Goal: Information Seeking & Learning: Check status

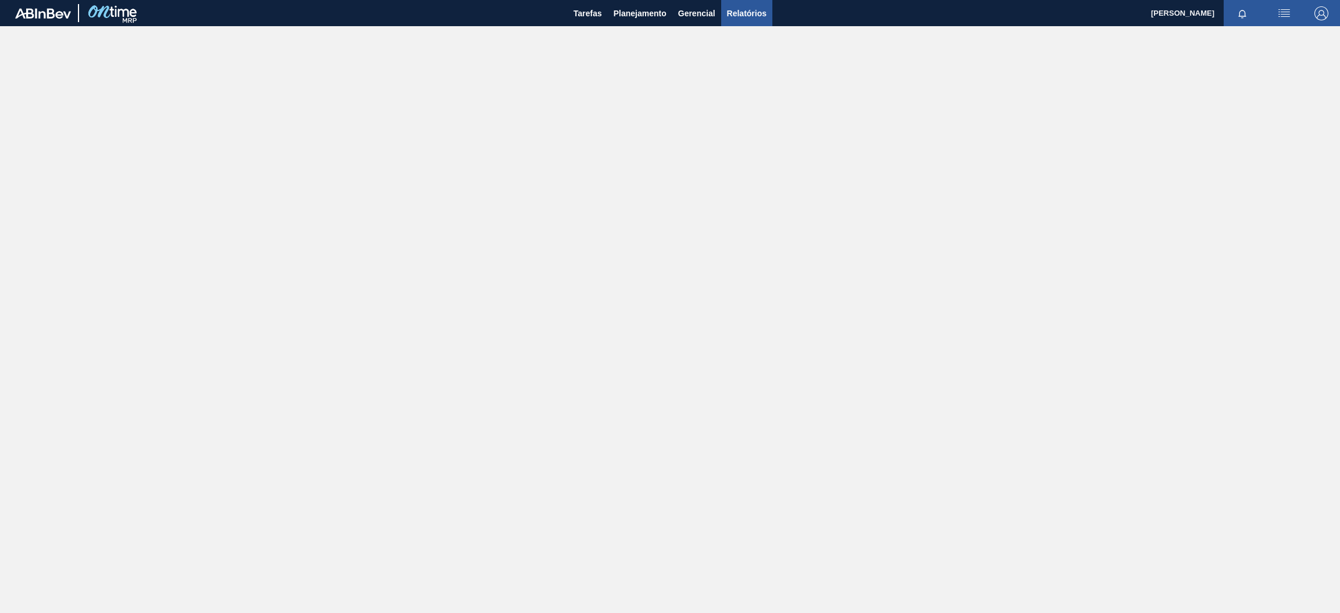
click at [737, 12] on span "Relatórios" at bounding box center [747, 13] width 40 height 14
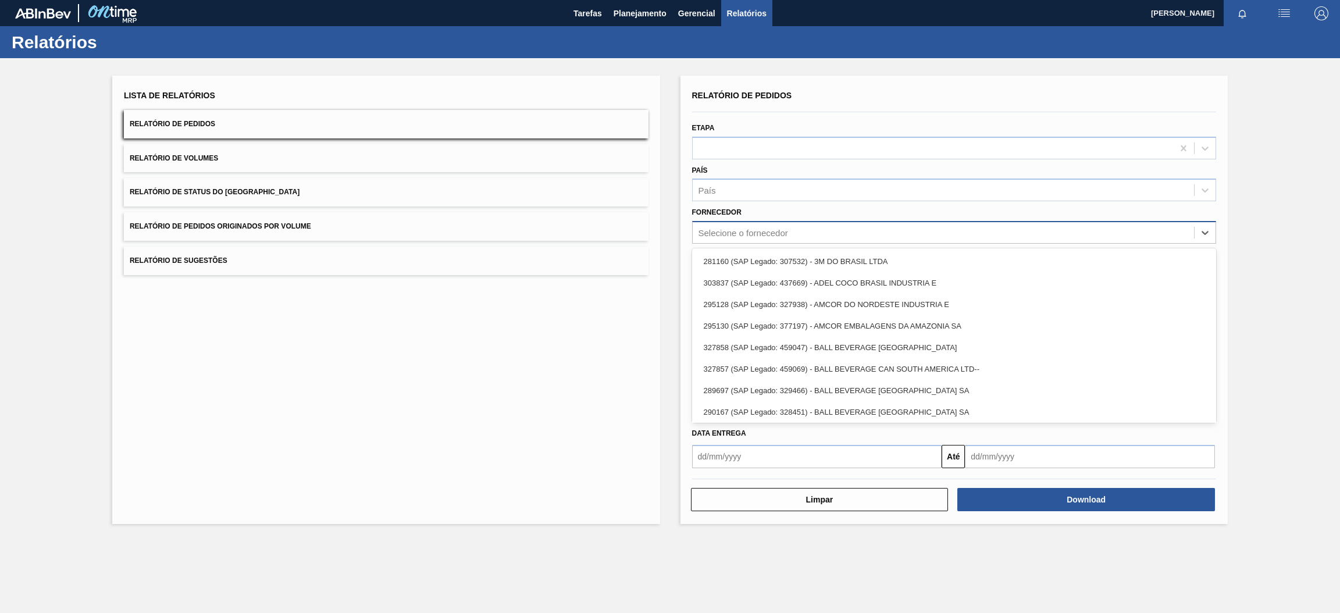
click at [750, 231] on div "Selecione o fornecedor" at bounding box center [744, 233] width 90 height 10
click at [783, 208] on div "Fornecedor option 281160 (SAP Legado: 307532) - 3M DO BRASIL LTDA focused, 1 of…" at bounding box center [954, 224] width 525 height 40
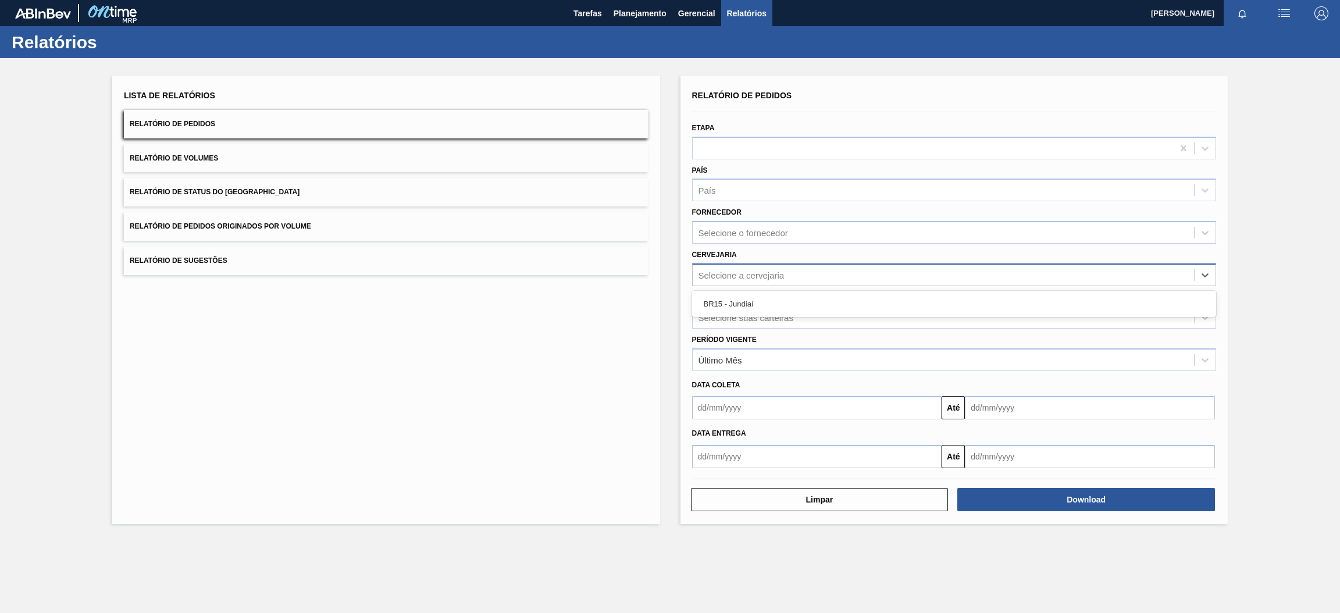
click at [766, 277] on div "Selecione a cervejaria" at bounding box center [742, 275] width 86 height 10
type input "br15"
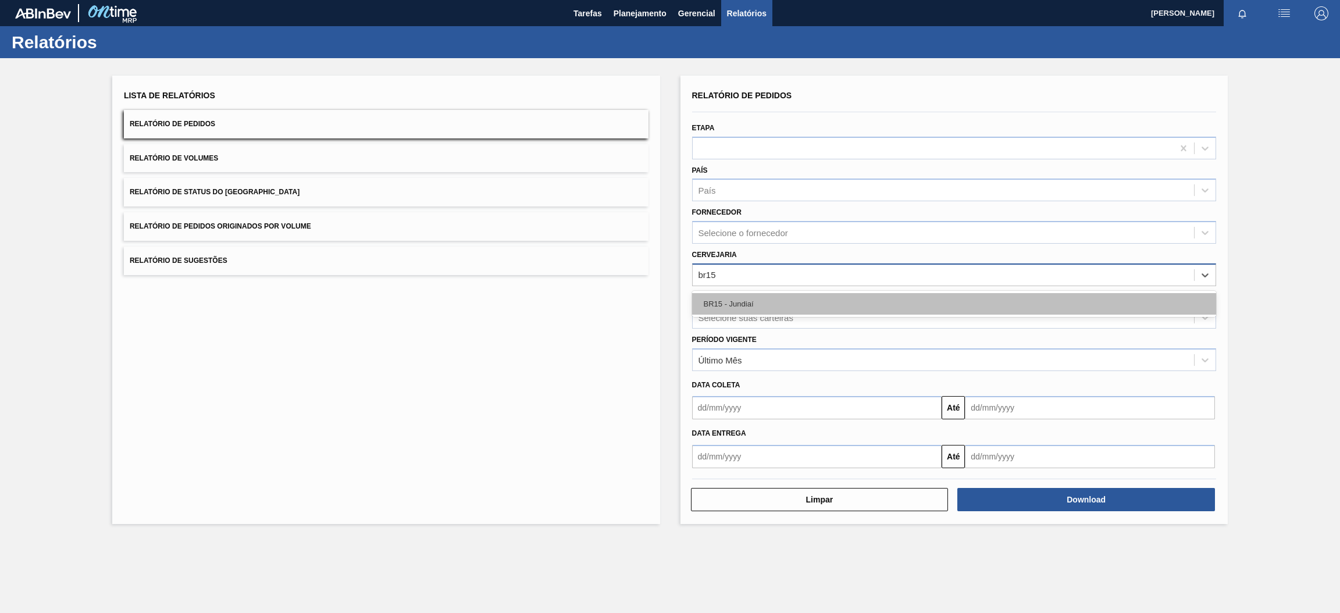
click at [760, 303] on div "BR15 - Jundiaí" at bounding box center [954, 304] width 525 height 22
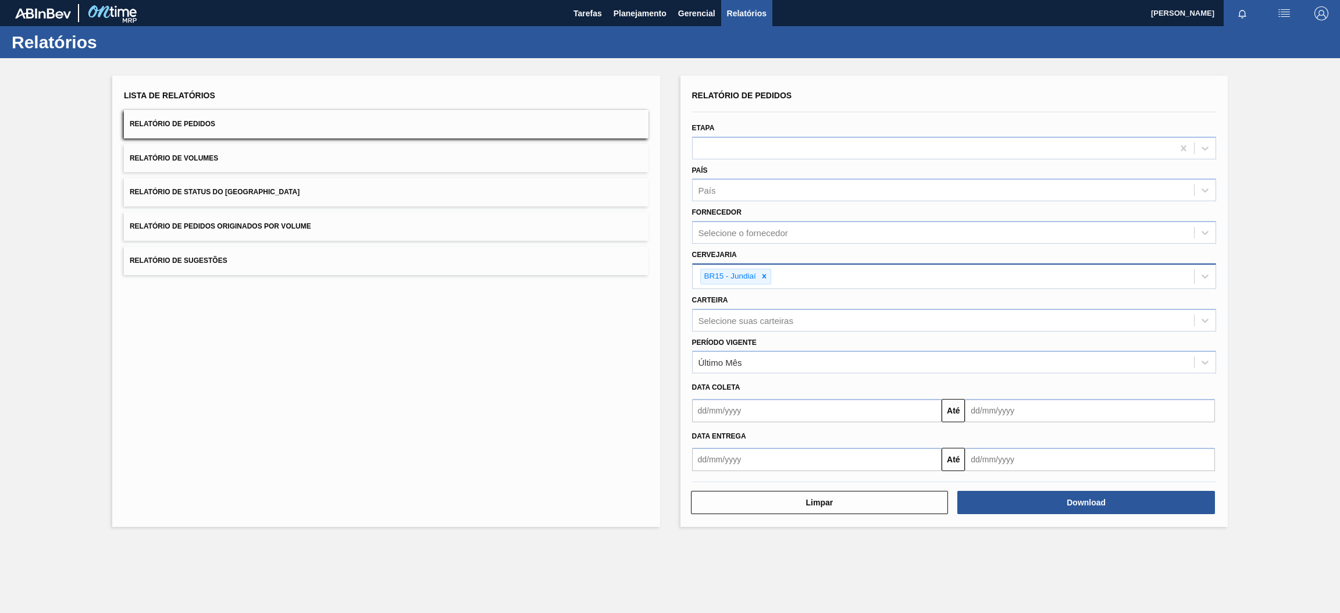
click at [226, 127] on button "Relatório de Pedidos" at bounding box center [386, 124] width 525 height 29
click at [902, 417] on input "text" at bounding box center [817, 410] width 250 height 23
click at [761, 546] on div "27" at bounding box center [762, 552] width 16 height 16
type input "[DATE]"
click at [926, 462] on input "text" at bounding box center [817, 459] width 250 height 23
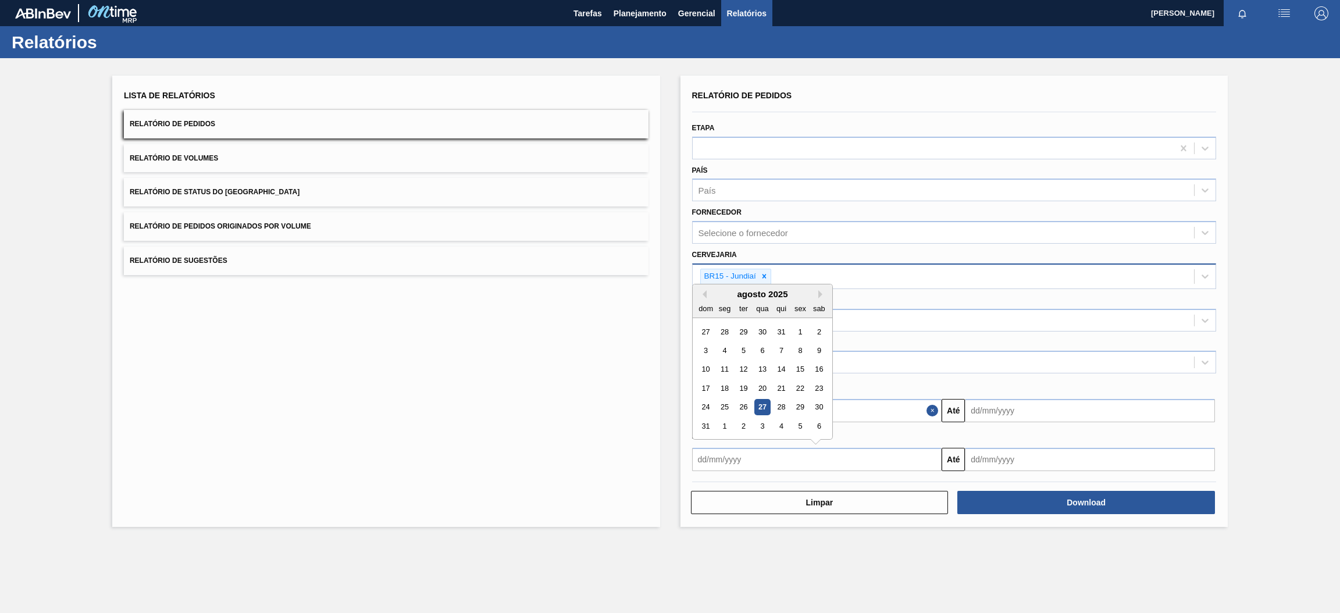
click at [763, 404] on div "27" at bounding box center [762, 408] width 16 height 16
type input "[DATE]"
click at [1022, 411] on input "text" at bounding box center [1090, 410] width 250 height 23
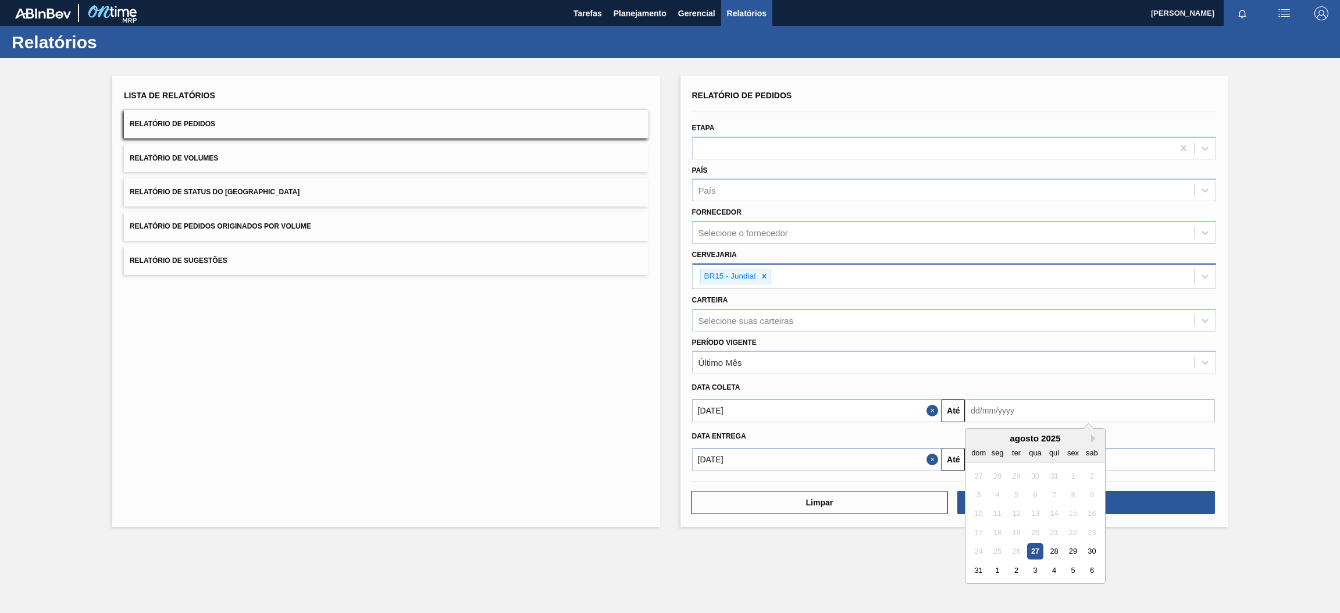
click at [1005, 436] on div "agosto 2025" at bounding box center [1036, 438] width 140 height 10
click at [1091, 435] on button "Next Month" at bounding box center [1095, 438] width 8 height 8
click at [1013, 548] on div "30" at bounding box center [1017, 552] width 16 height 16
type input "[DATE]"
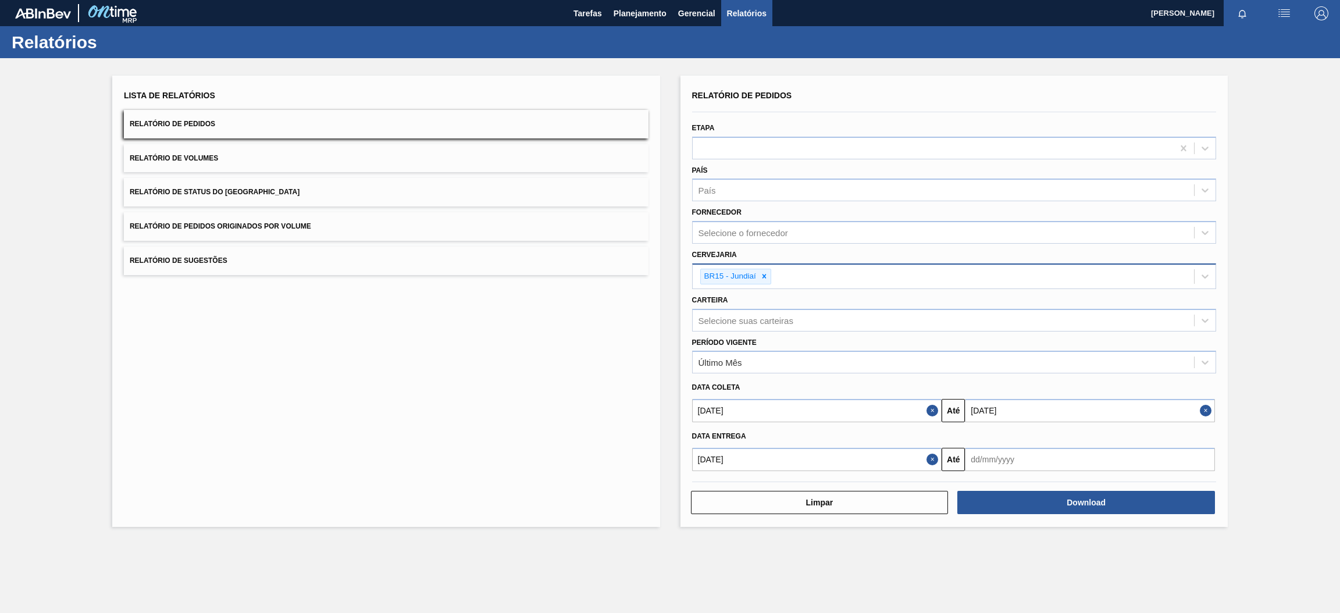
click at [1046, 454] on input "text" at bounding box center [1090, 459] width 250 height 23
click at [1092, 289] on div "agosto 2025" at bounding box center [1036, 294] width 140 height 10
click at [1093, 294] on button "Next Month" at bounding box center [1095, 294] width 8 height 8
click at [1018, 407] on div "30" at bounding box center [1017, 408] width 16 height 16
type input "[DATE]"
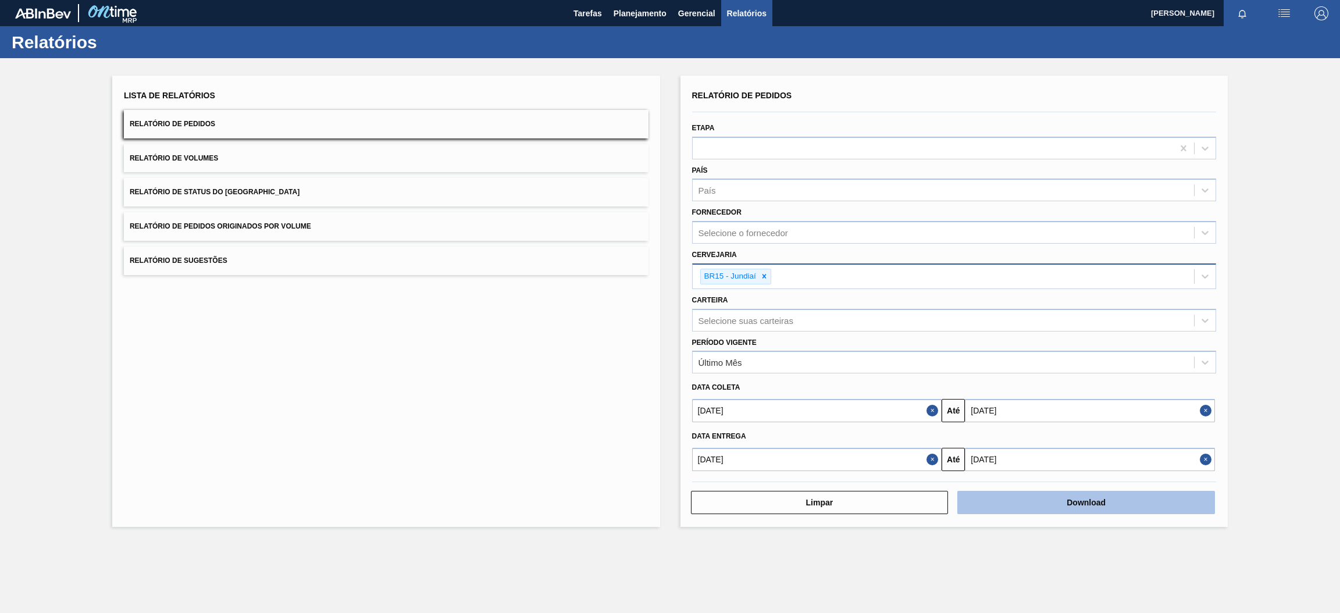
click at [1063, 505] on button "Download" at bounding box center [1086, 502] width 258 height 23
click at [270, 216] on button "Relatório de Pedidos Originados por Volume" at bounding box center [386, 226] width 525 height 29
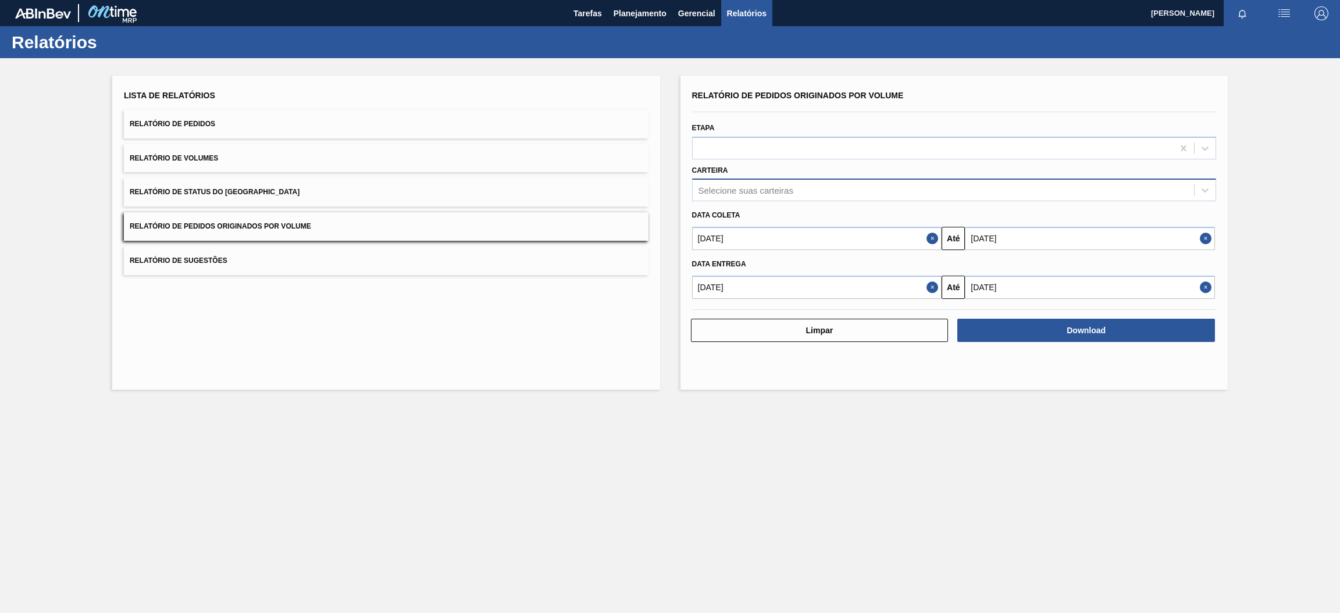
click at [732, 194] on div "Selecione suas carteiras" at bounding box center [746, 191] width 95 height 10
type input "pre"
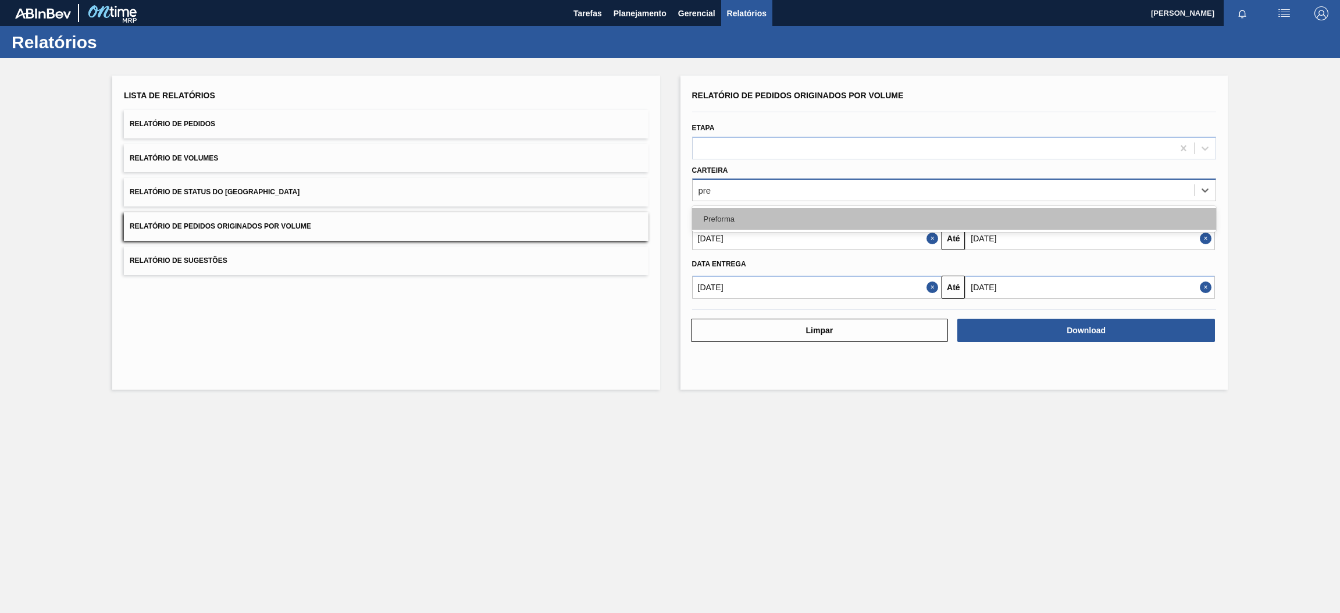
click at [745, 218] on div "Preforma" at bounding box center [954, 219] width 525 height 22
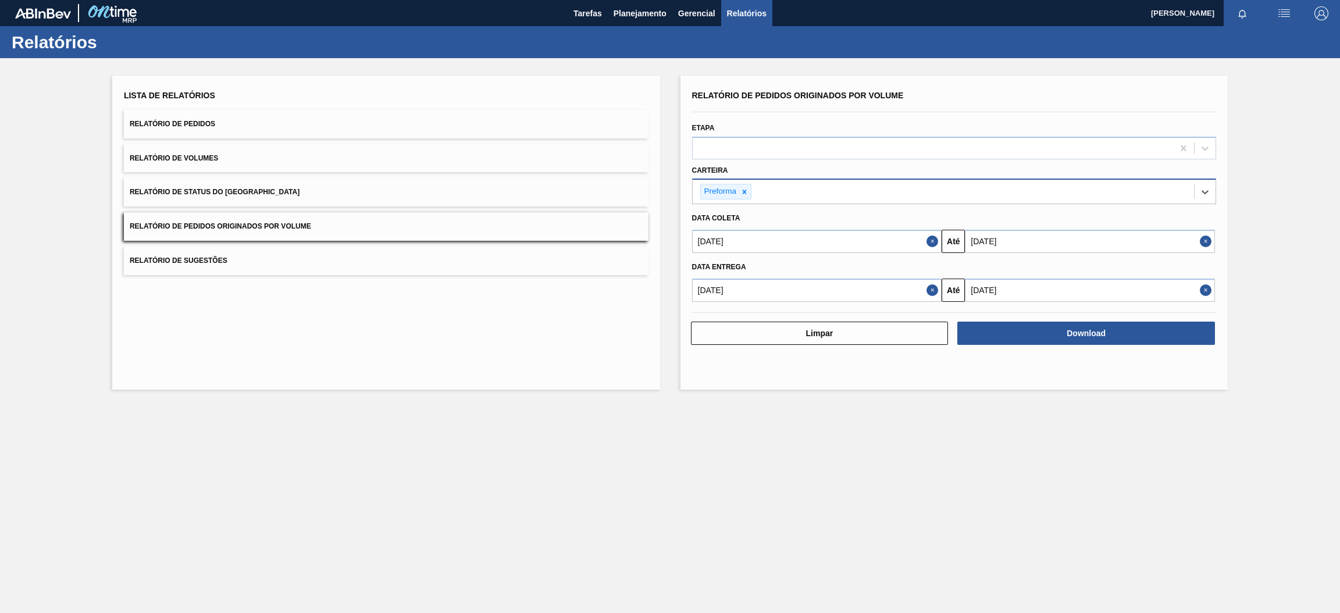
click at [931, 246] on button "Close" at bounding box center [934, 241] width 15 height 23
click at [934, 293] on button "Close" at bounding box center [934, 290] width 15 height 23
click at [900, 247] on input "text" at bounding box center [817, 241] width 250 height 23
click at [702, 264] on div "agosto 2025" at bounding box center [763, 269] width 140 height 10
click at [701, 268] on button "Previous Month" at bounding box center [703, 269] width 8 height 8
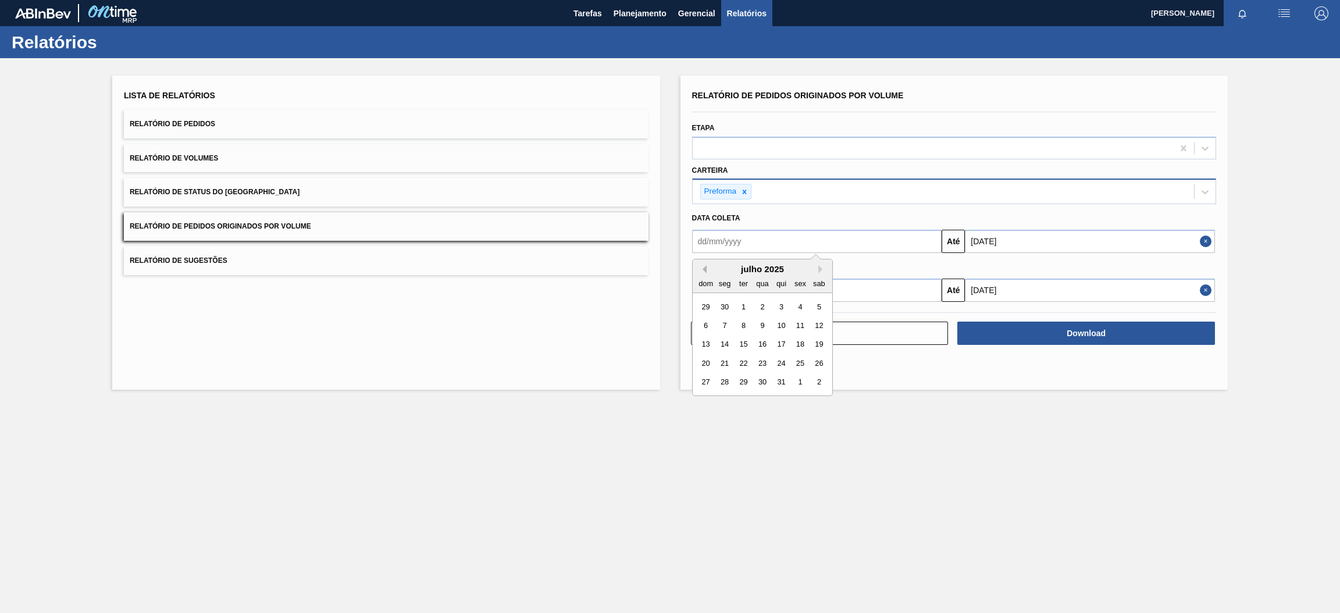
click at [701, 268] on button "Previous Month" at bounding box center [703, 269] width 8 height 8
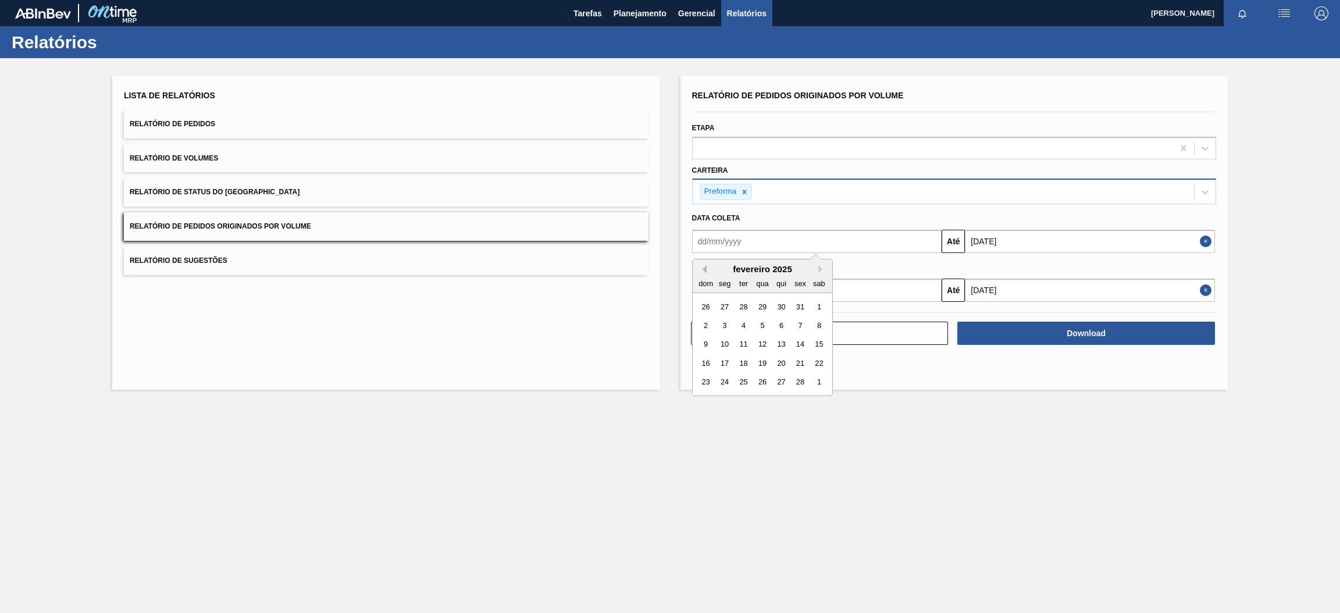
click at [701, 268] on button "Previous Month" at bounding box center [703, 269] width 8 height 8
click at [765, 307] on div "1" at bounding box center [762, 307] width 16 height 16
type input "[DATE]"
click at [767, 291] on input "text" at bounding box center [817, 290] width 250 height 23
click at [702, 314] on button "Previous Month" at bounding box center [703, 318] width 8 height 8
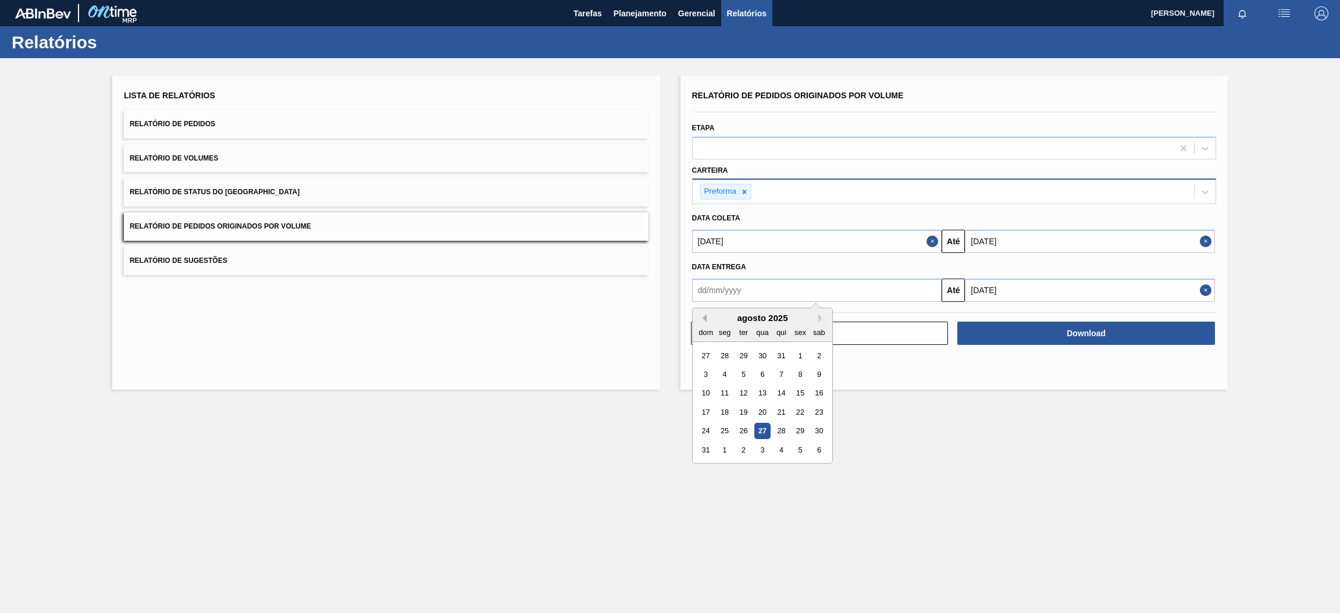
click at [702, 314] on button "Previous Month" at bounding box center [703, 318] width 8 height 8
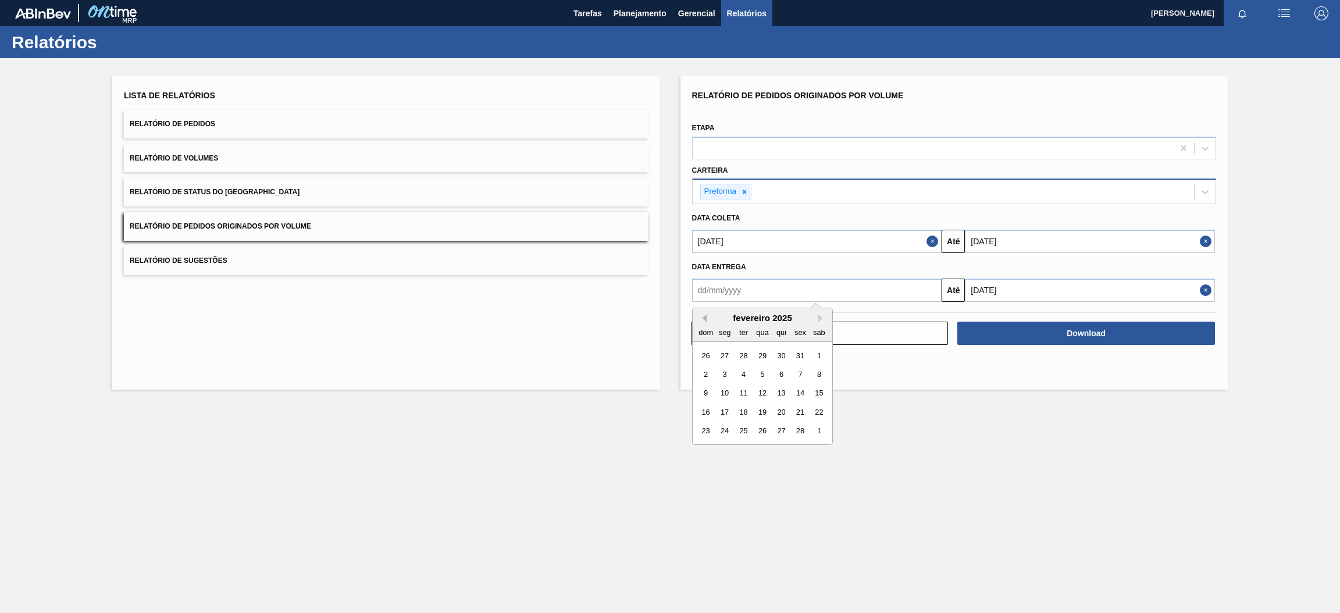
click at [702, 314] on button "Previous Month" at bounding box center [703, 318] width 8 height 8
click at [762, 352] on div "1" at bounding box center [762, 355] width 16 height 16
type input "[DATE]"
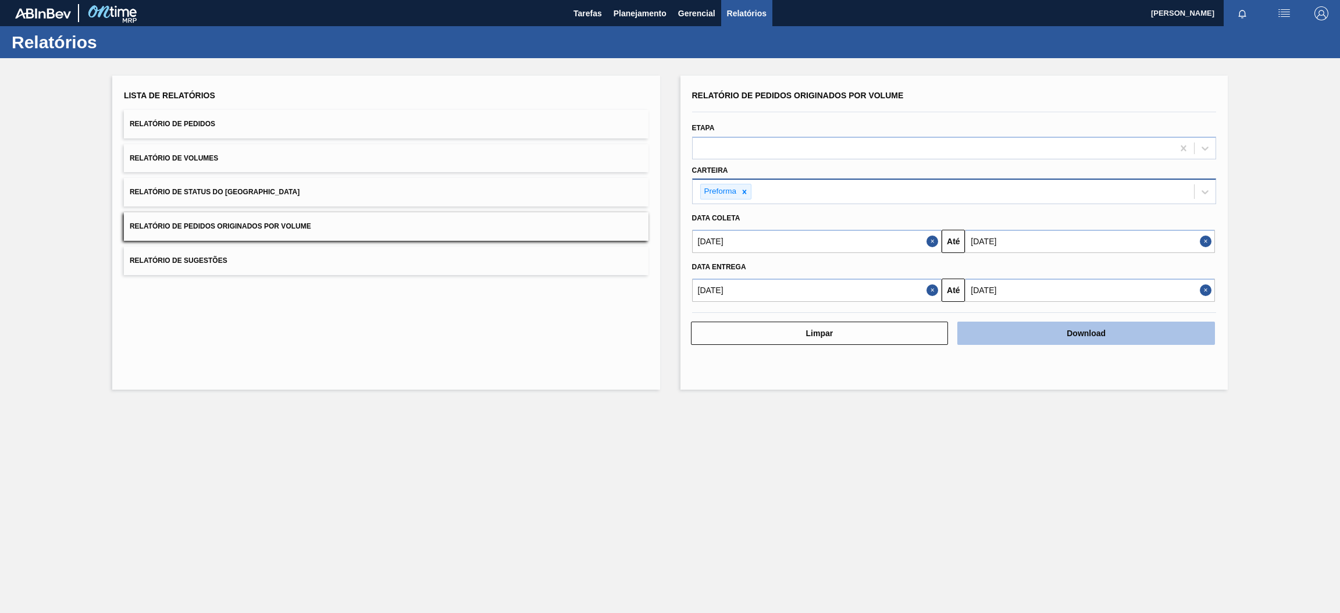
click at [1074, 332] on button "Download" at bounding box center [1086, 333] width 258 height 23
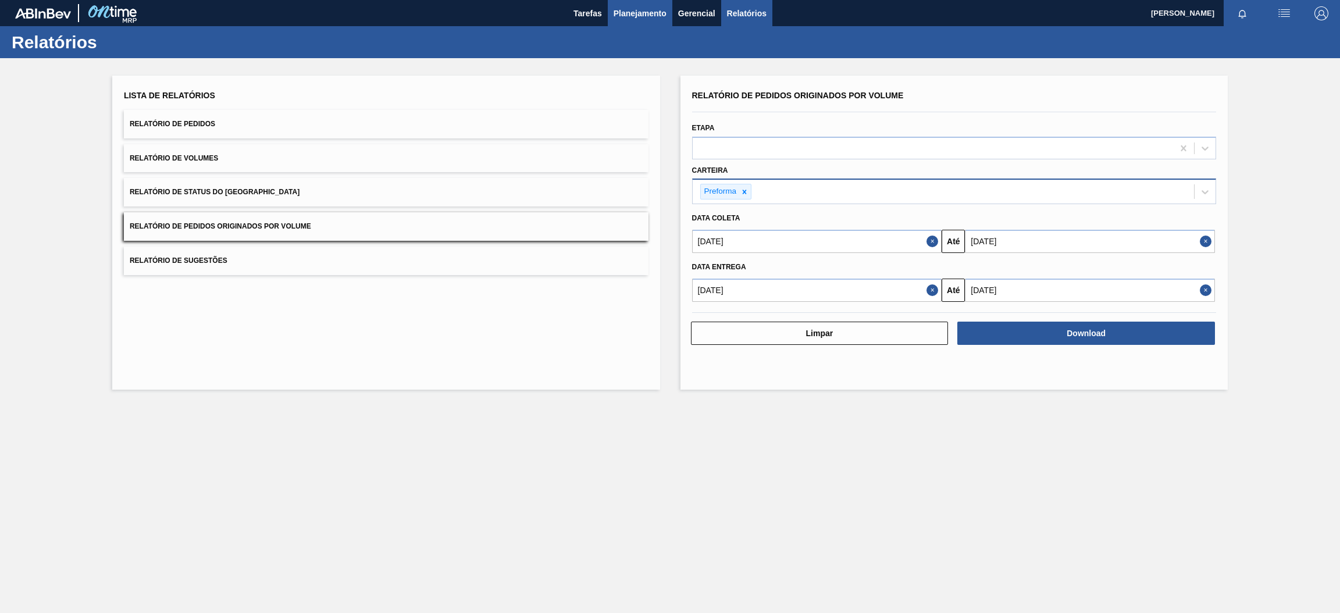
click at [657, 17] on span "Planejamento" at bounding box center [640, 13] width 53 height 14
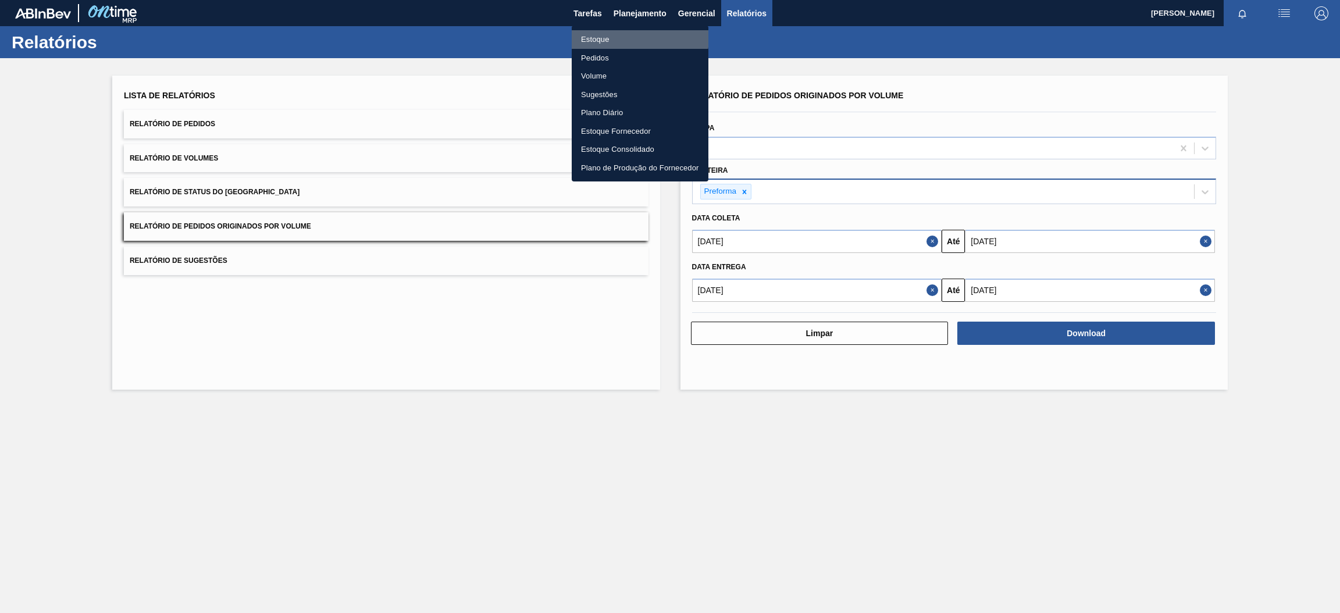
click at [622, 37] on li "Estoque" at bounding box center [640, 39] width 137 height 19
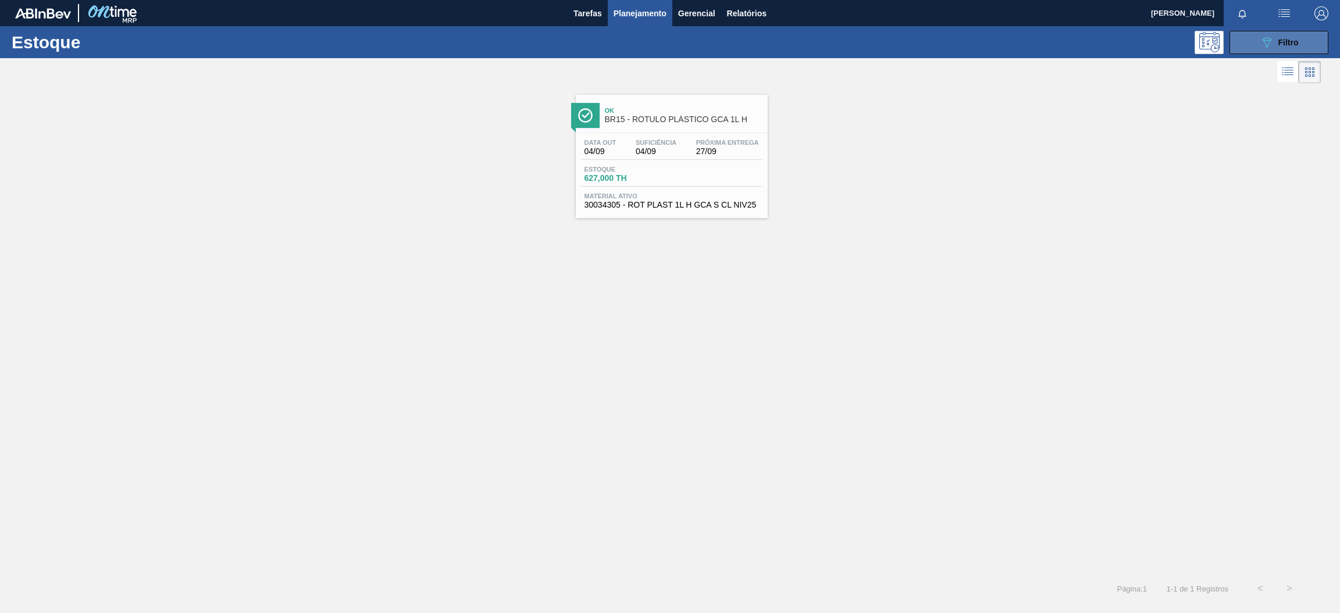
click at [1257, 33] on button "089F7B8B-B2A5-4AFE-B5C0-19BA573D28AC Filtro" at bounding box center [1279, 42] width 99 height 23
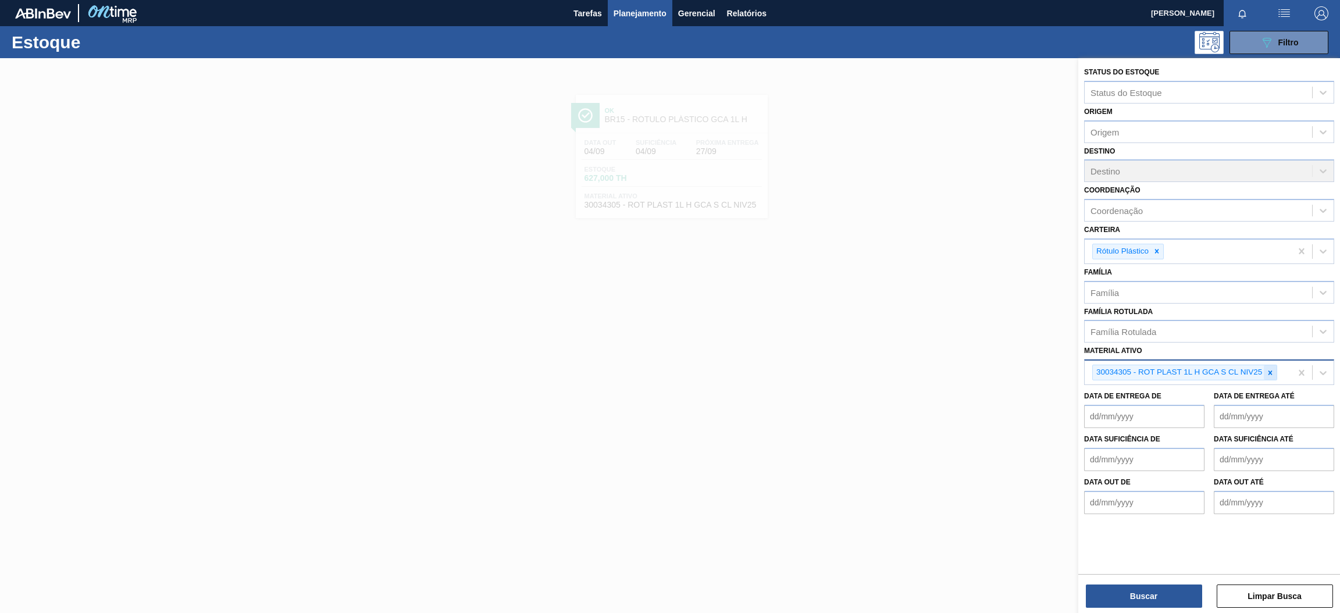
click at [1271, 372] on icon at bounding box center [1271, 373] width 4 height 4
paste ativo "30003355"
type ativo "30003355"
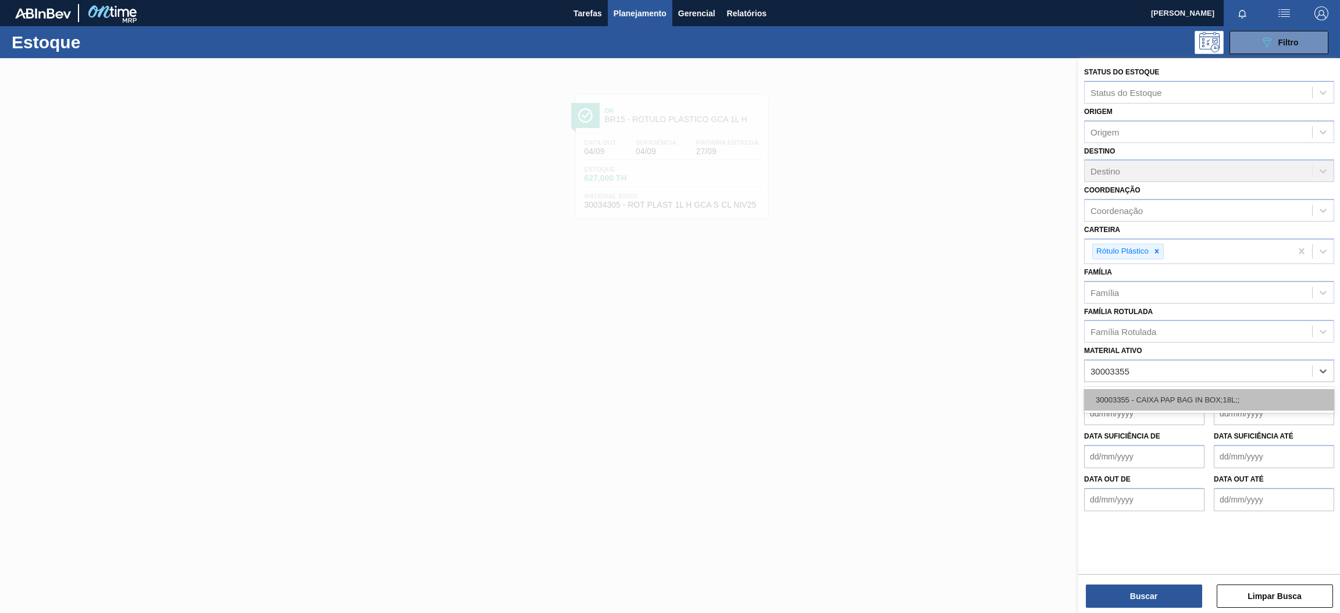
click at [1217, 398] on div "30003355 - CAIXA PAP BAG IN BOX;18L;;" at bounding box center [1209, 400] width 250 height 22
paste ativo "30004536"
type ativo "30004536"
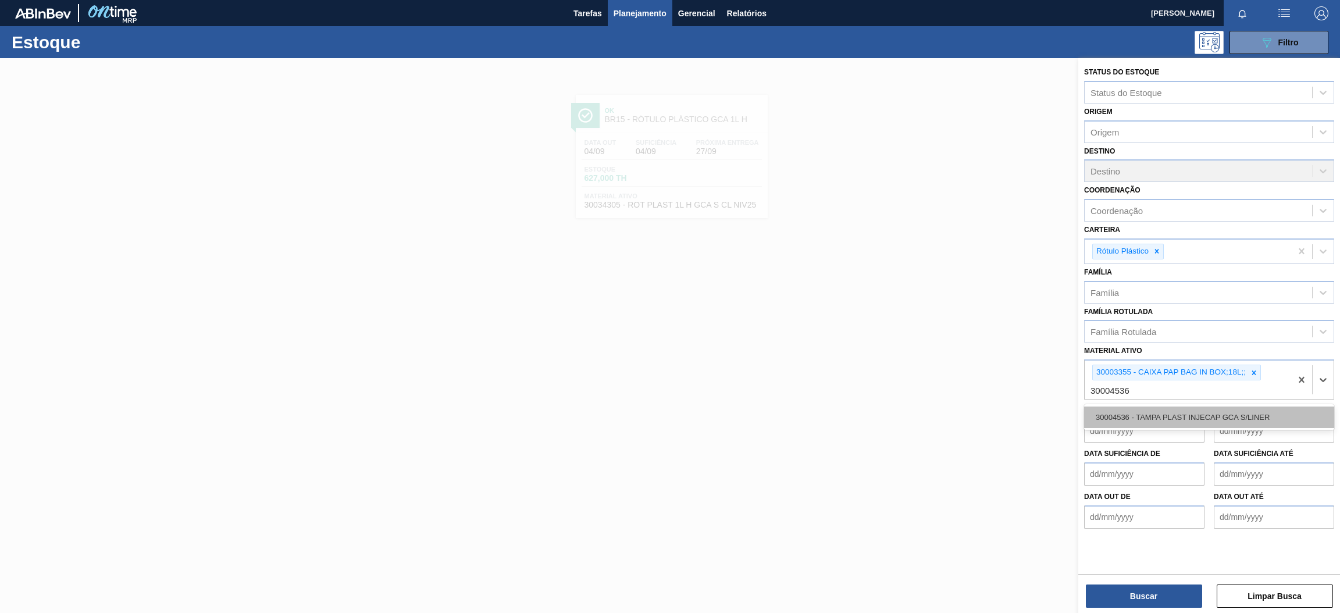
click at [1188, 407] on div "30004536 - TAMPA PLAST INJECAP GCA S/LINER" at bounding box center [1209, 418] width 250 height 22
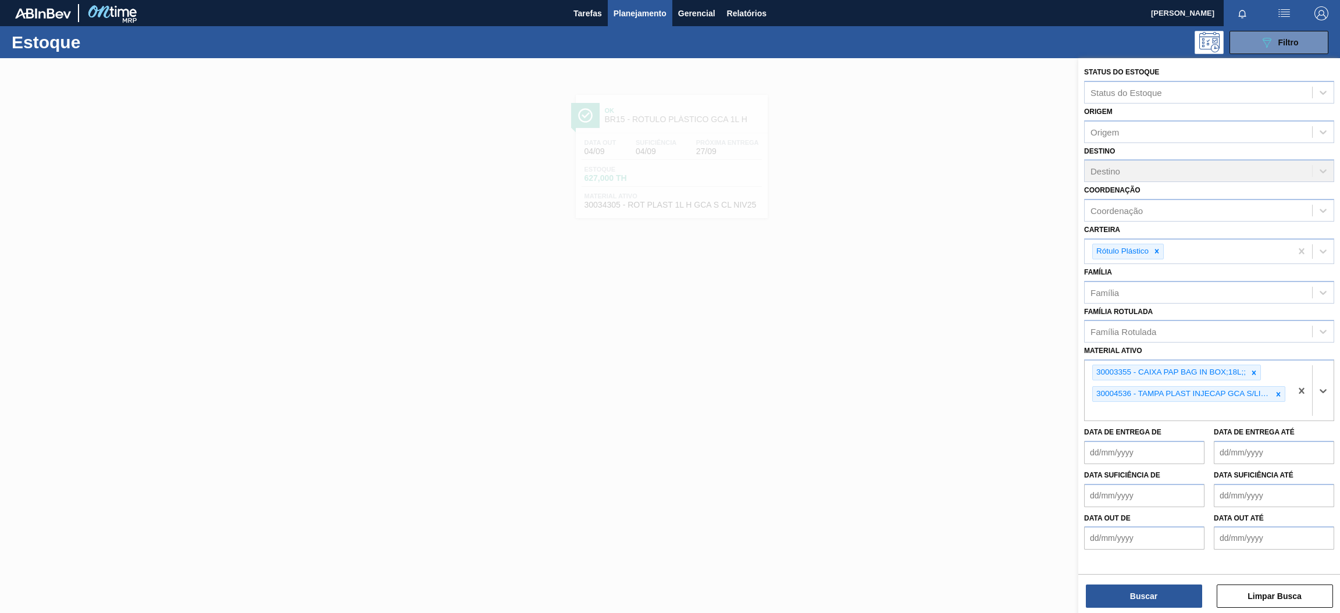
paste ativo "30034089"
type ativo "30034089"
click at [1185, 443] on div "30034089 - TAMPA PLAST INJECAP H2OH CITRUS S/LINER" at bounding box center [1209, 439] width 250 height 22
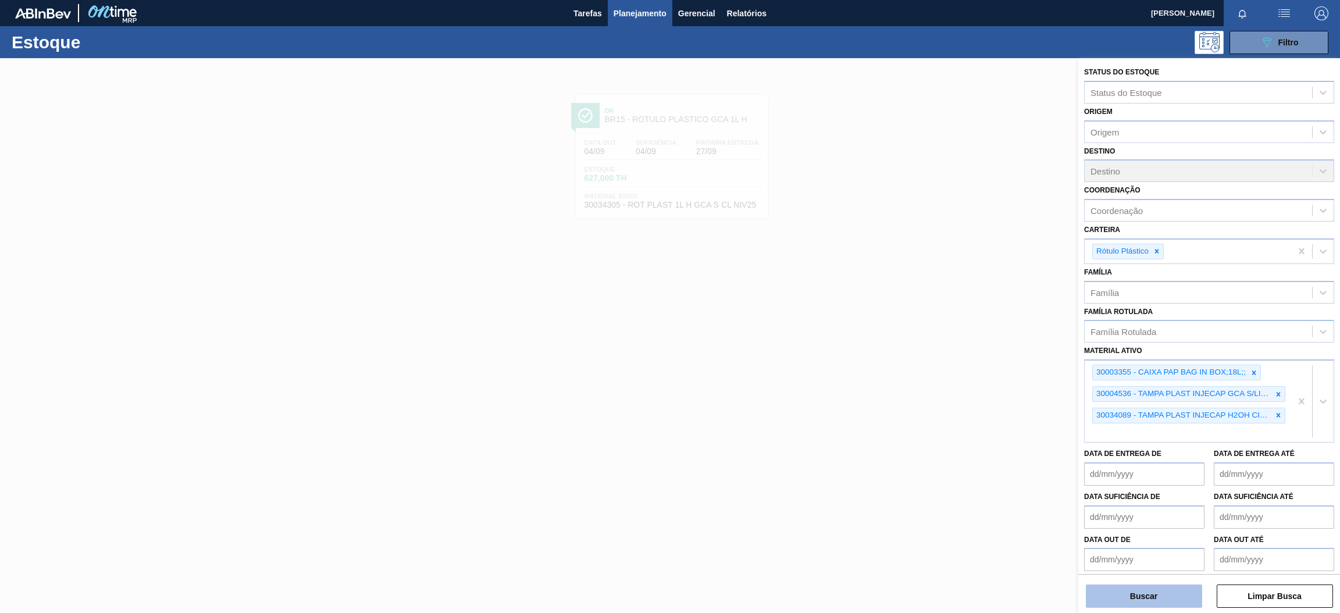
click at [1166, 594] on button "Buscar" at bounding box center [1144, 596] width 116 height 23
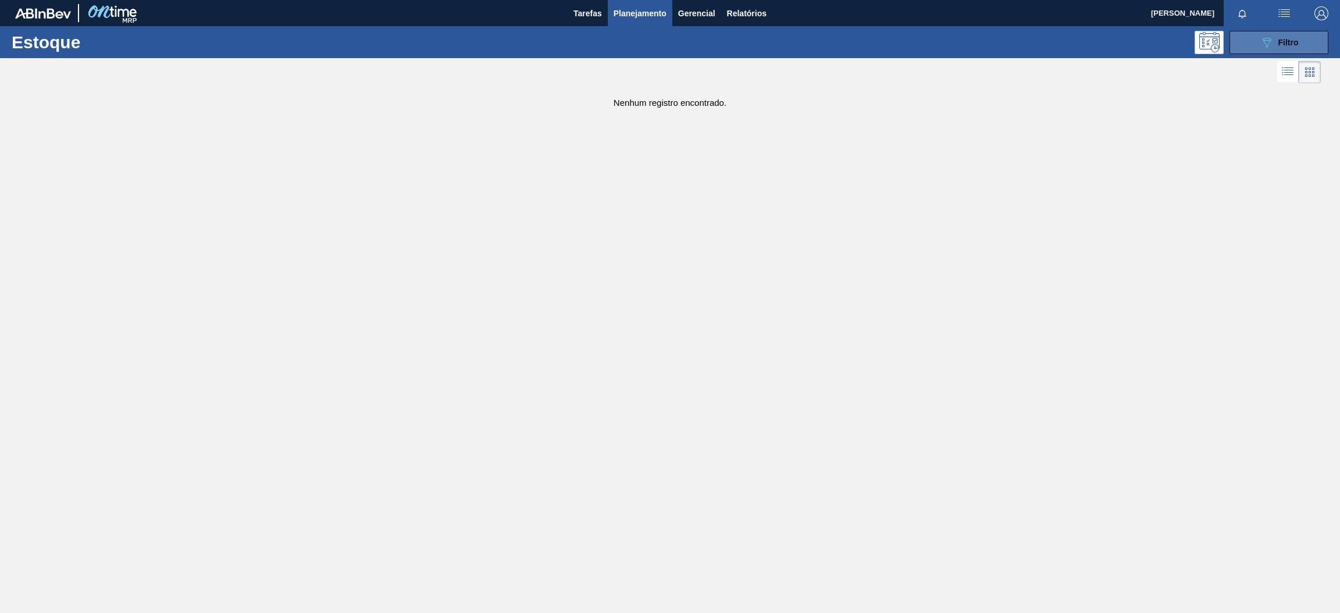
click at [1252, 52] on button "089F7B8B-B2A5-4AFE-B5C0-19BA573D28AC Filtro" at bounding box center [1279, 42] width 99 height 23
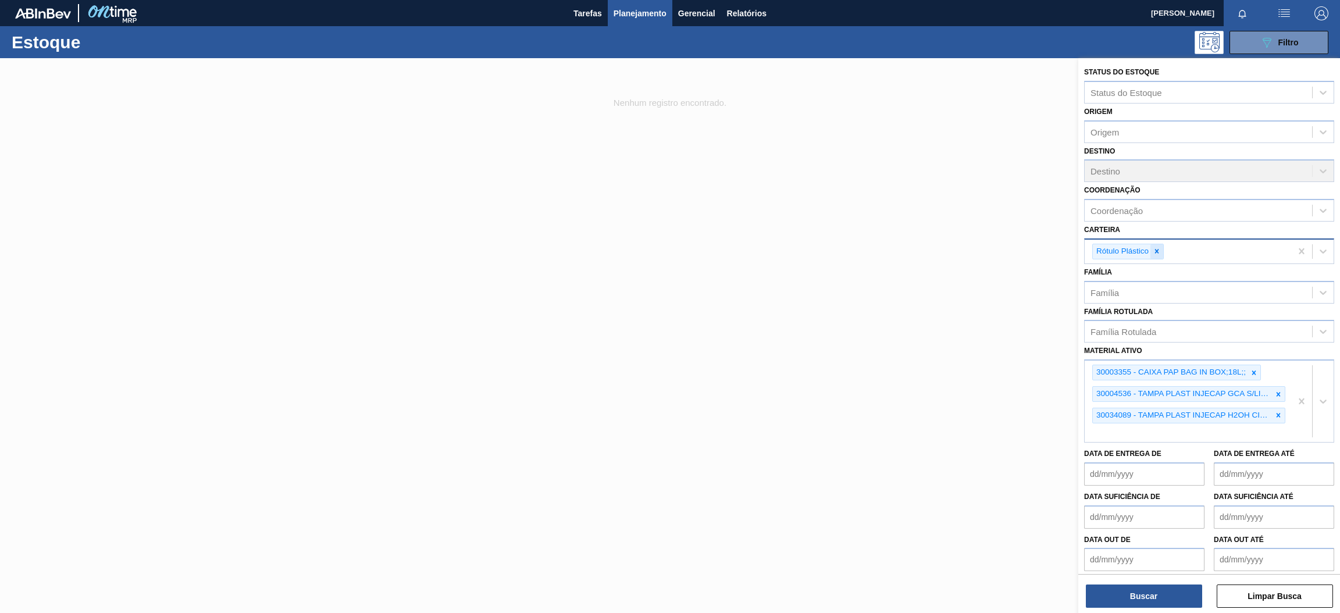
click at [1158, 254] on div at bounding box center [1157, 251] width 13 height 15
click at [1146, 596] on button "Buscar" at bounding box center [1144, 596] width 116 height 23
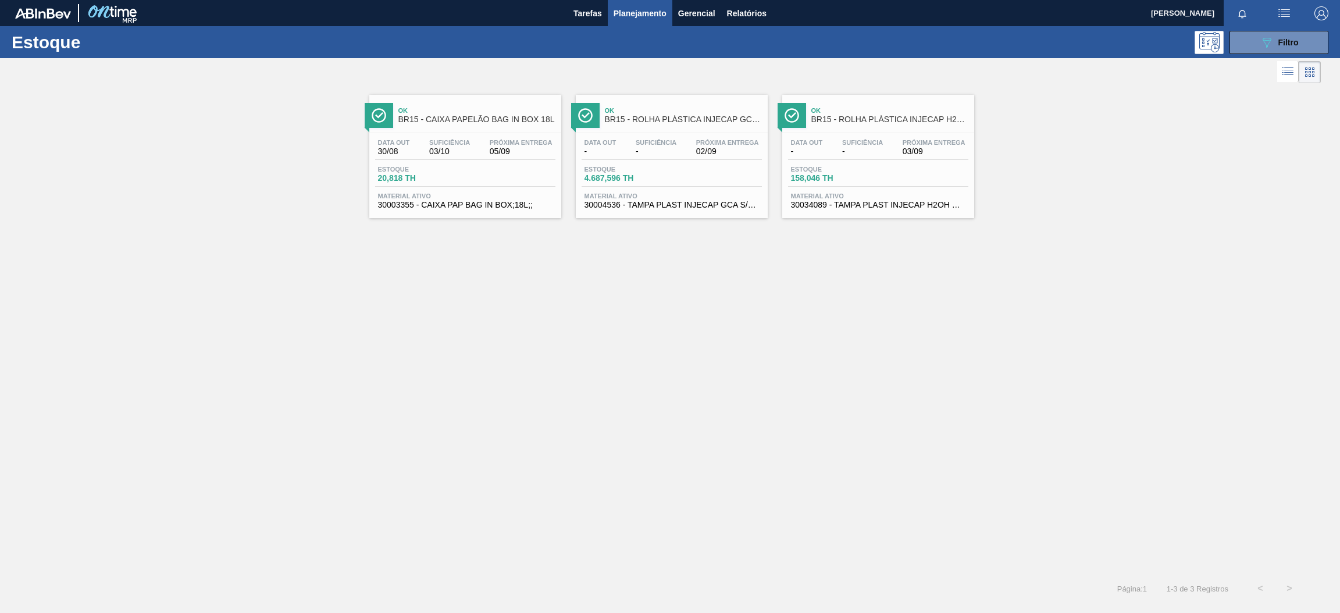
click at [490, 133] on div "Data out 30/08 Suficiência 03/10 Próxima Entrega 05/09 Estoque 20,818 TH Materi…" at bounding box center [465, 172] width 192 height 79
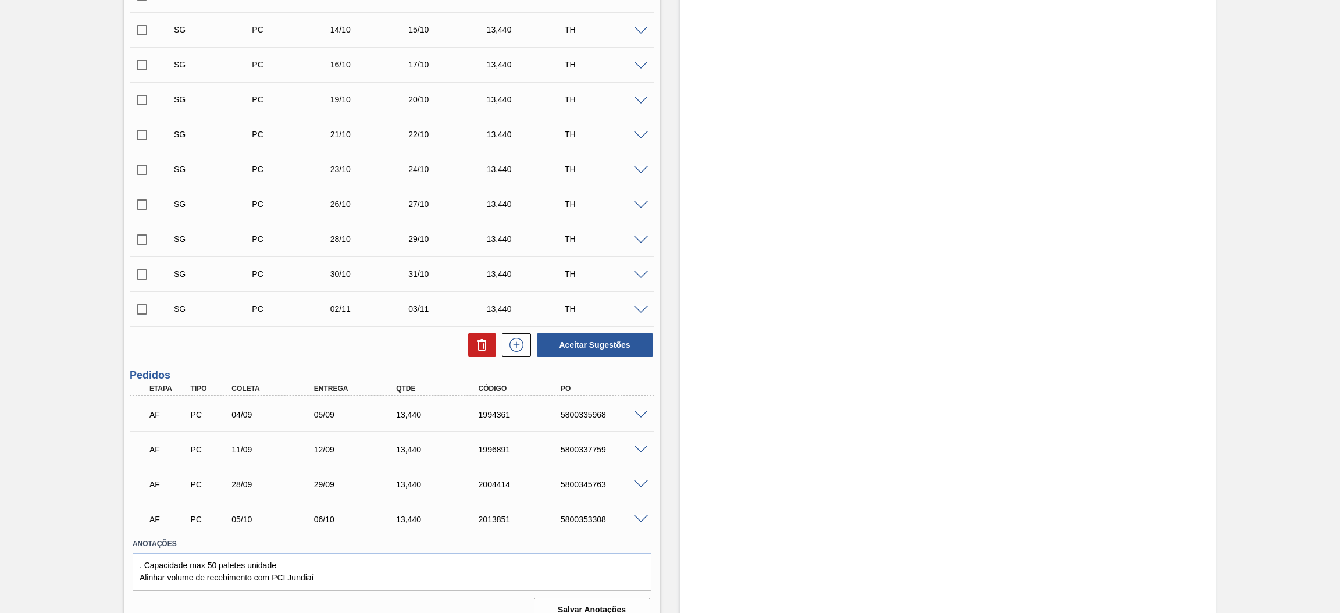
scroll to position [451, 0]
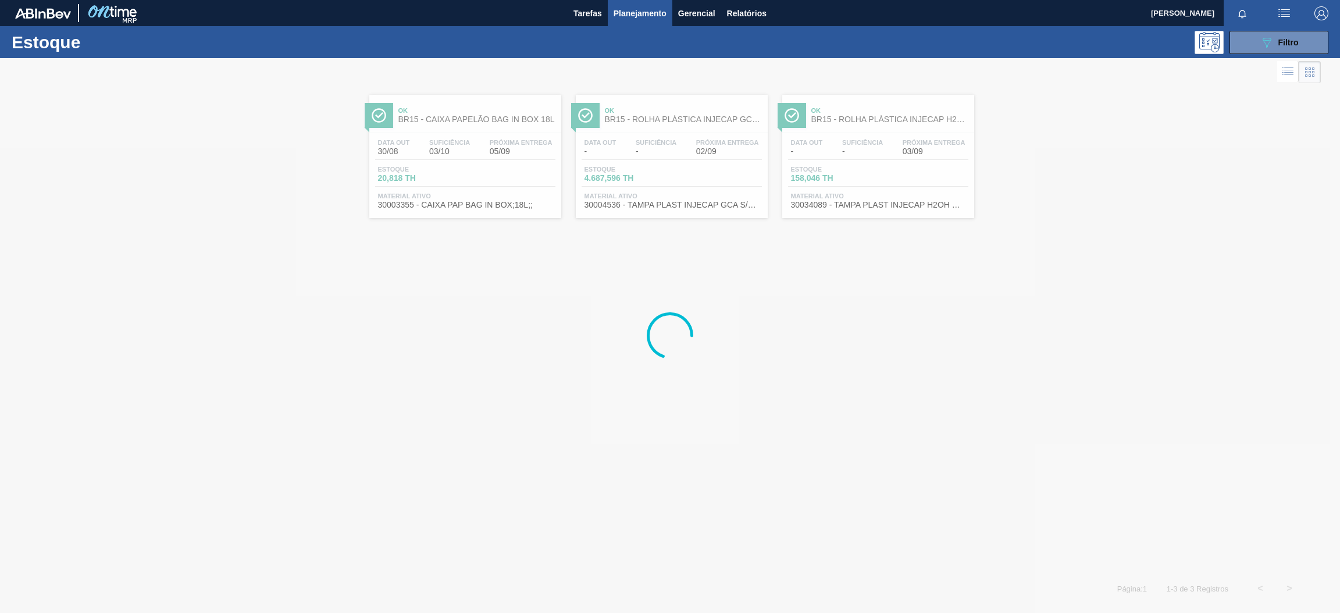
click at [717, 159] on div at bounding box center [670, 335] width 1340 height 555
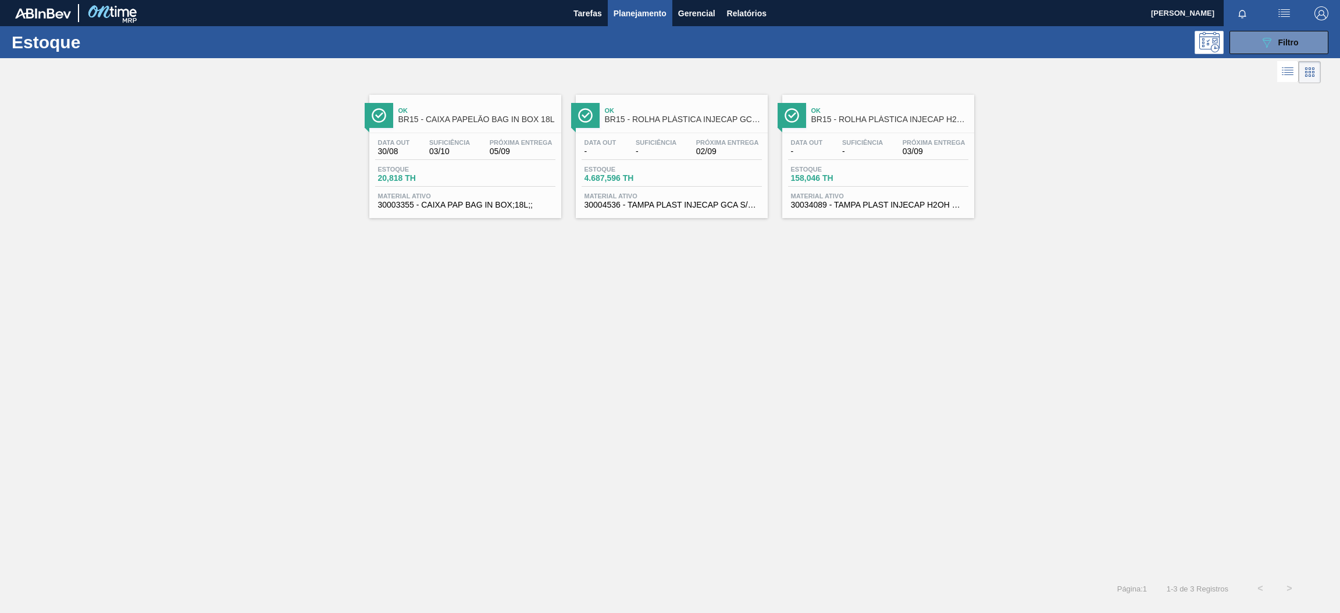
click at [701, 130] on div "Ok BR15 - ROLHA PLÁSTICA INJECAP GCA SHORT Data out - Suficiência - Próxima Ent…" at bounding box center [672, 156] width 192 height 123
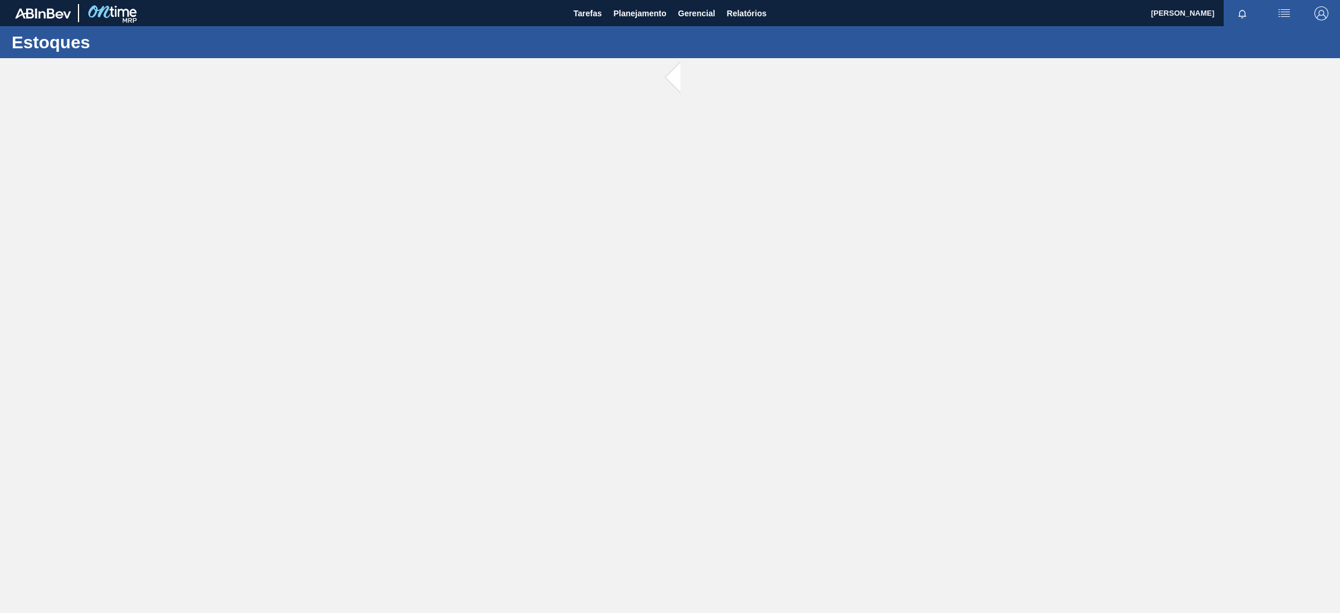
click at [681, 72] on span at bounding box center [688, 78] width 15 height 40
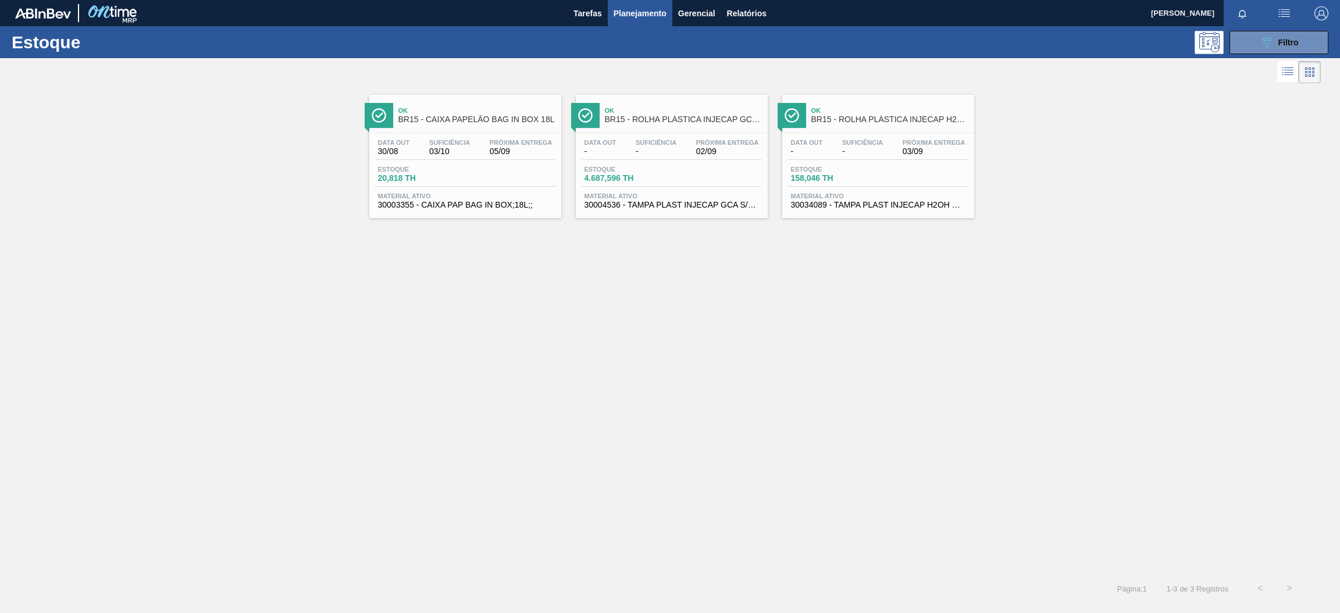
click at [888, 133] on div at bounding box center [878, 133] width 173 height 1
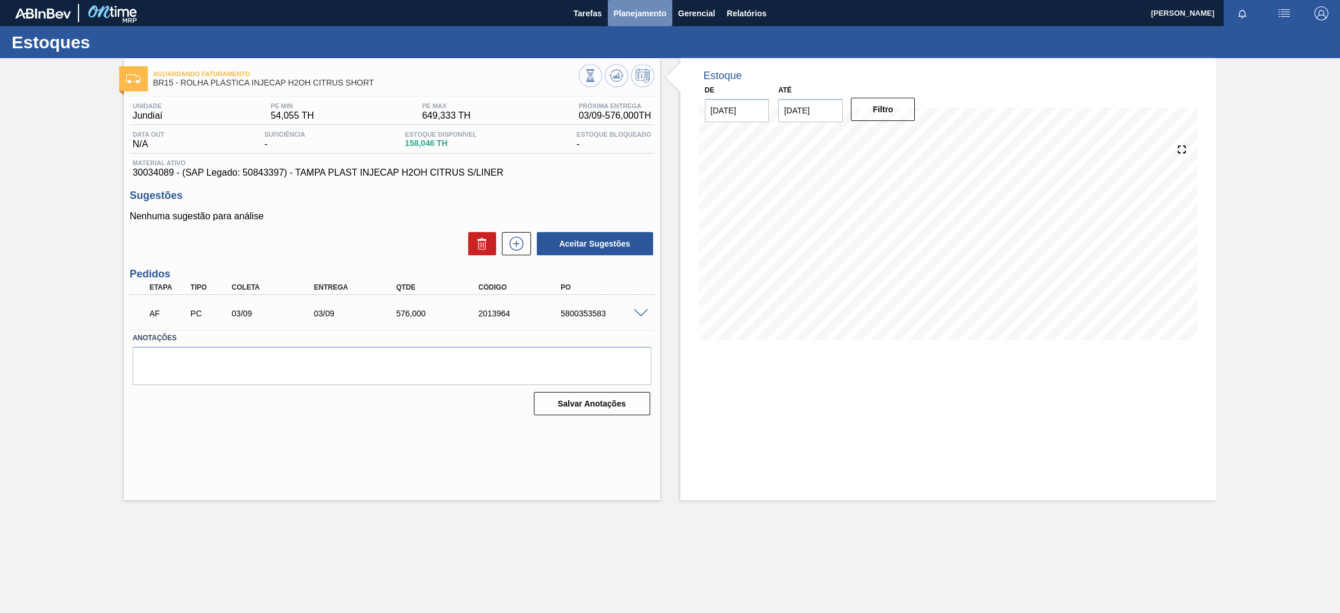
click at [633, 17] on span "Planejamento" at bounding box center [640, 13] width 53 height 14
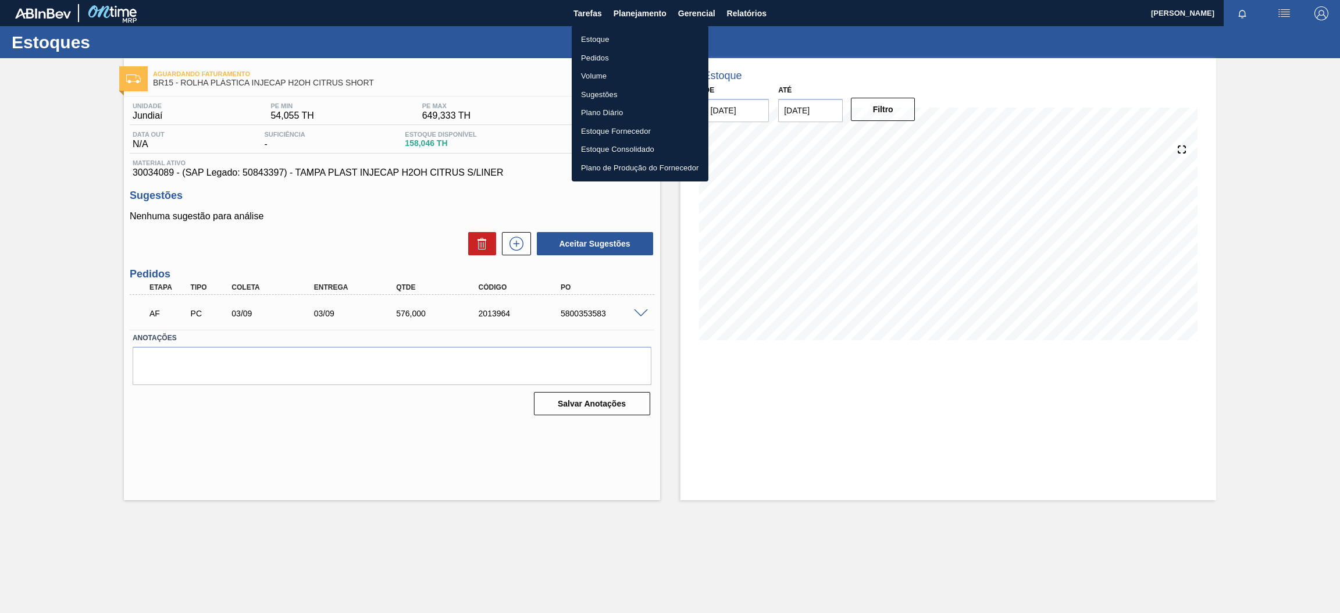
click at [616, 38] on li "Estoque" at bounding box center [640, 39] width 137 height 19
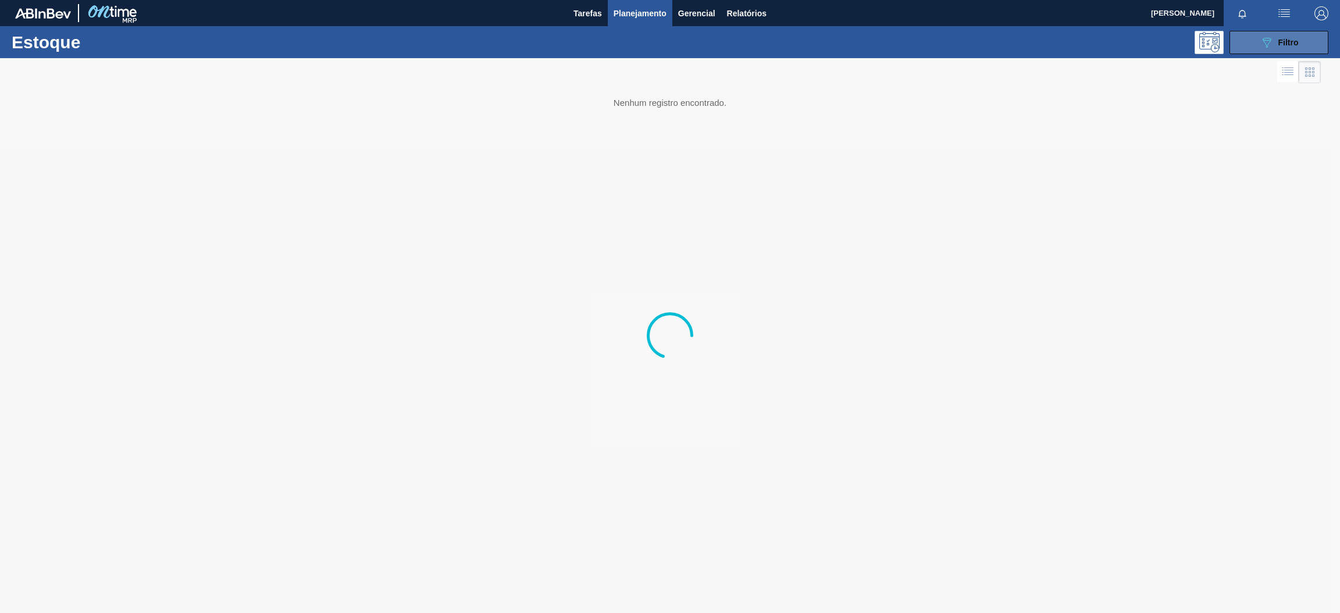
click at [1241, 40] on button "089F7B8B-B2A5-4AFE-B5C0-19BA573D28AC Filtro" at bounding box center [1279, 42] width 99 height 23
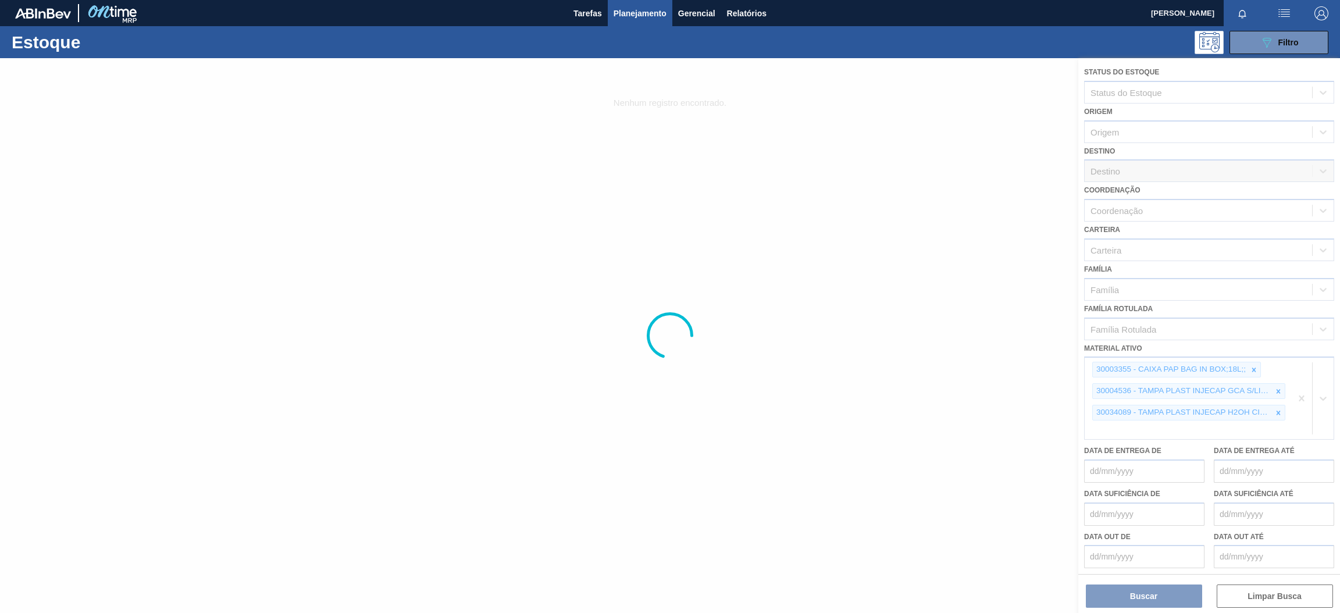
click at [1302, 398] on div at bounding box center [670, 335] width 1340 height 555
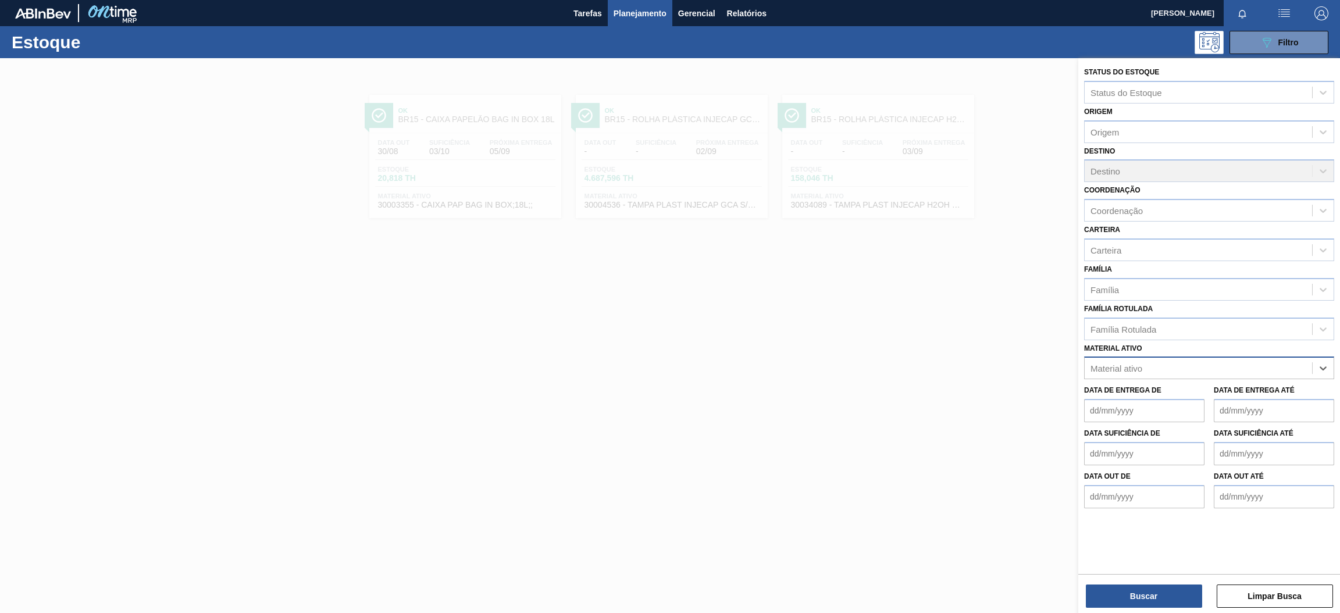
paste ativo "30011084"
type ativo "30011084"
click at [1174, 392] on div "30011084 - FILME CONT LISO 740X45 MICRAS" at bounding box center [1209, 397] width 250 height 22
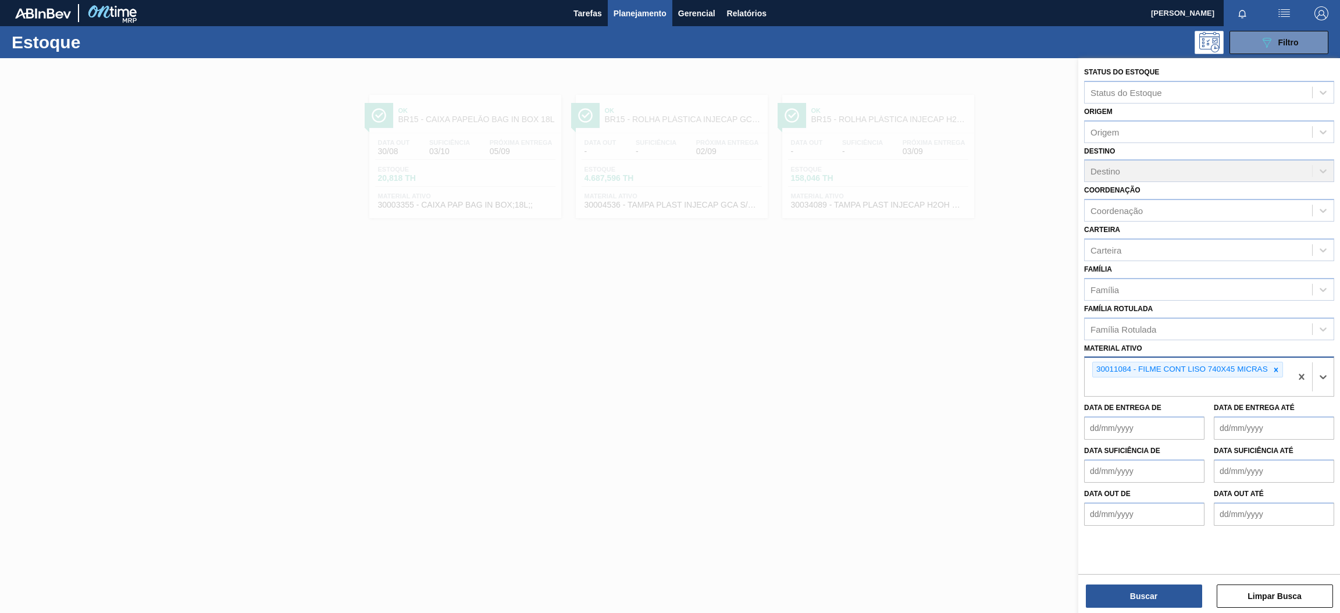
paste ativo "30003071"
type ativo "30003071"
click at [1163, 415] on div "30003071 - FILME CONT LISO 800X60 MICRAS" at bounding box center [1209, 415] width 250 height 22
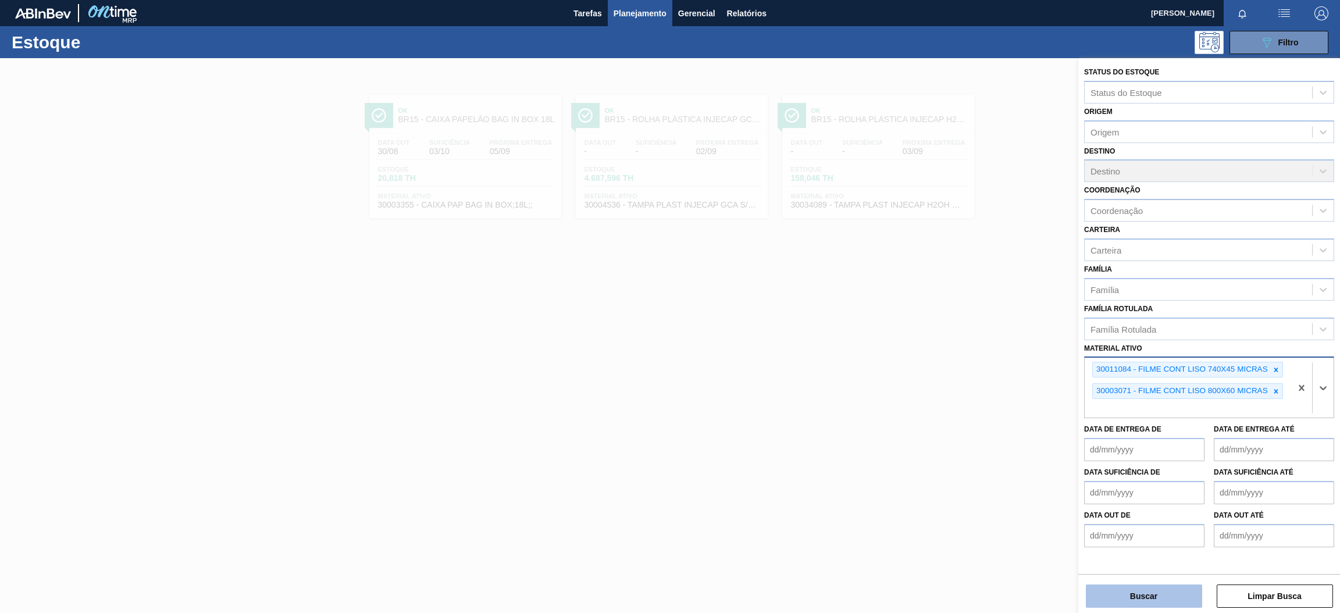
click at [1156, 596] on button "Buscar" at bounding box center [1144, 596] width 116 height 23
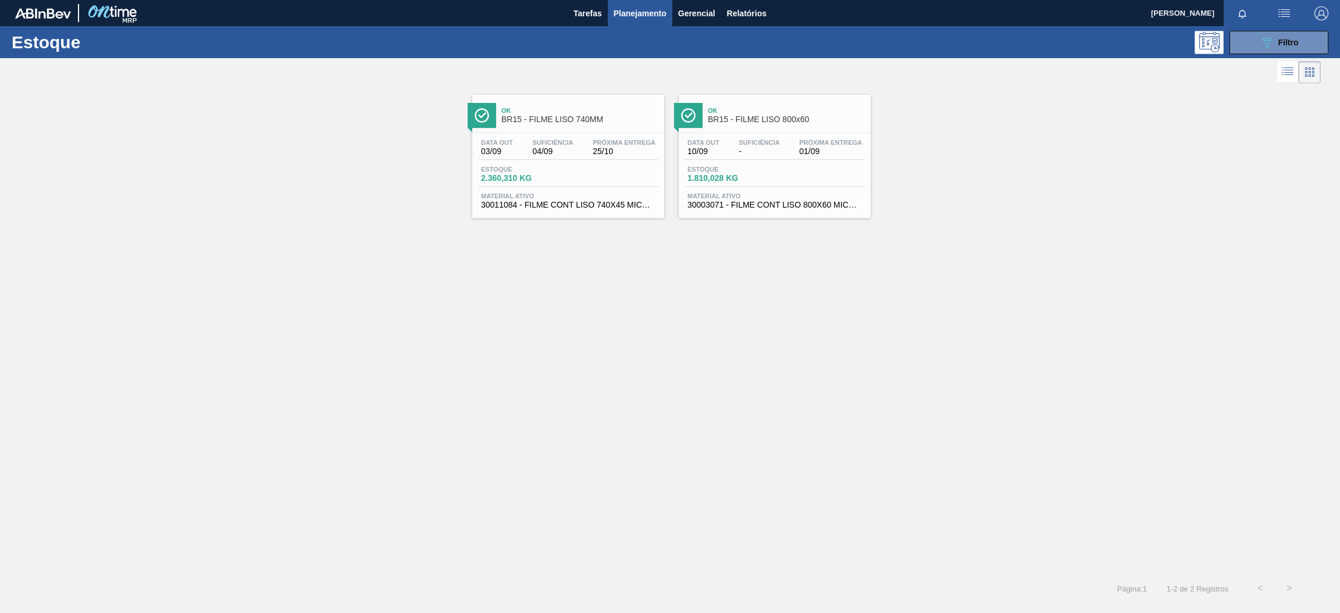
click at [540, 152] on span "04/09" at bounding box center [552, 151] width 41 height 9
click at [514, 174] on span "2.360,310 KG" at bounding box center [521, 178] width 81 height 9
click at [797, 149] on div "Próxima Entrega 01/09" at bounding box center [830, 147] width 69 height 17
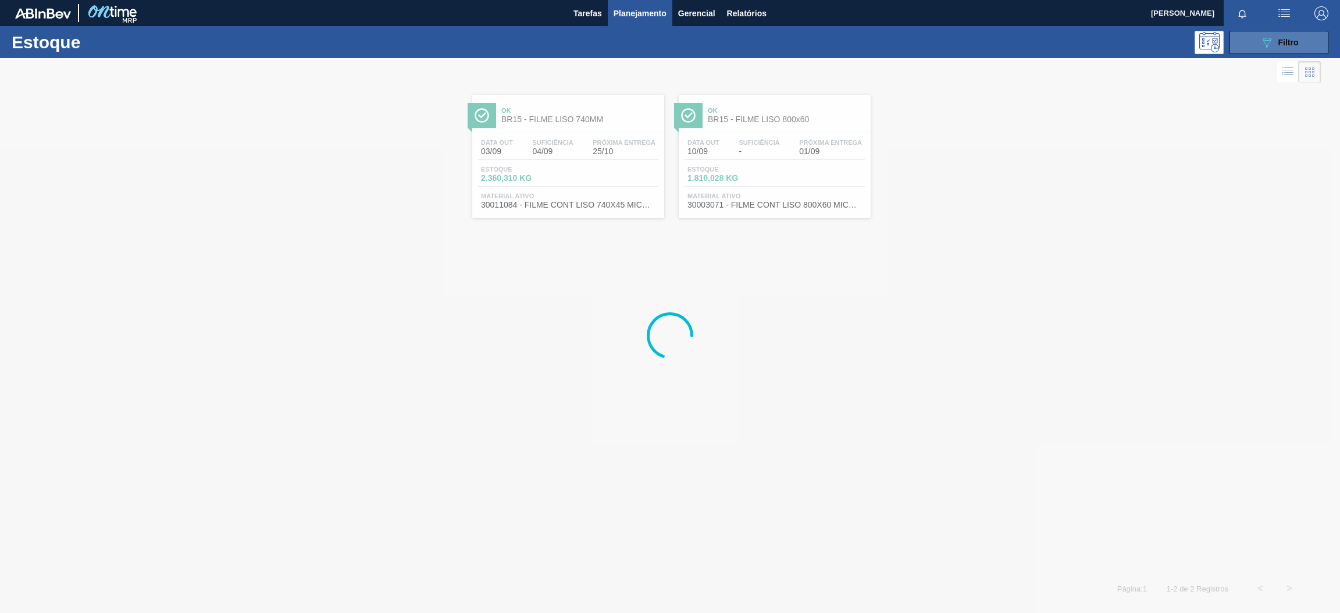
click at [1270, 37] on icon "089F7B8B-B2A5-4AFE-B5C0-19BA573D28AC" at bounding box center [1267, 42] width 14 height 14
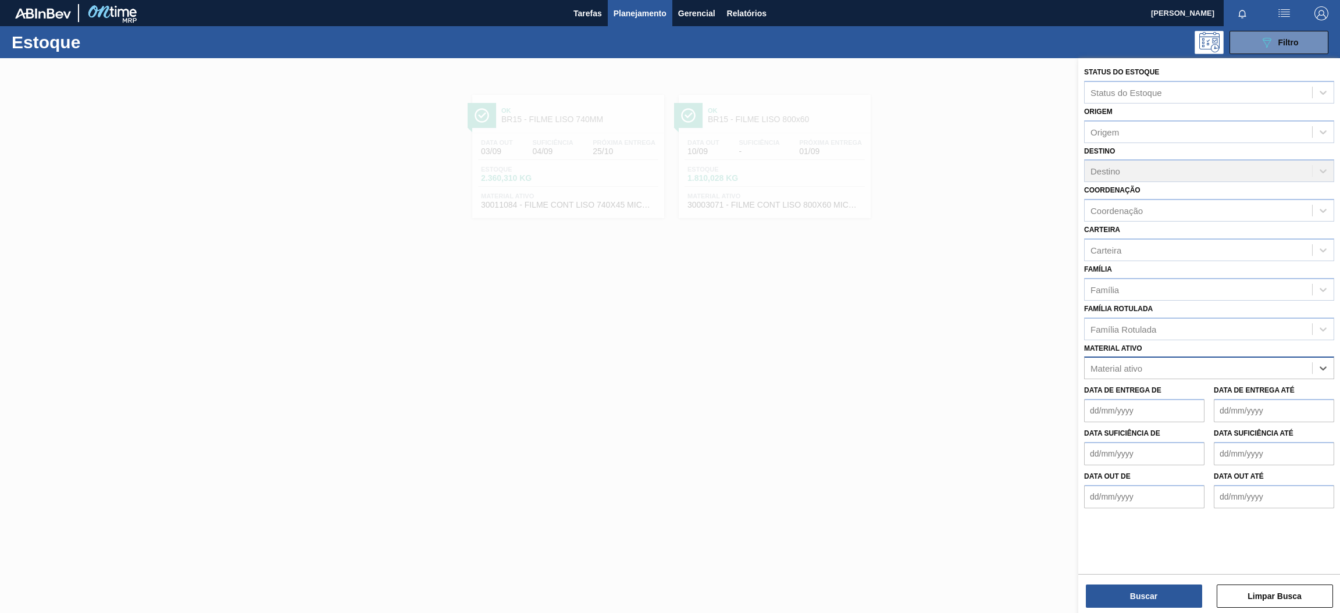
paste ativo "30004716"
type ativo "30004716"
click at [1159, 397] on div "30004716 - KIT H2OH CITRUS NF" at bounding box center [1209, 397] width 250 height 22
paste ativo "30006636"
type ativo "30006636"
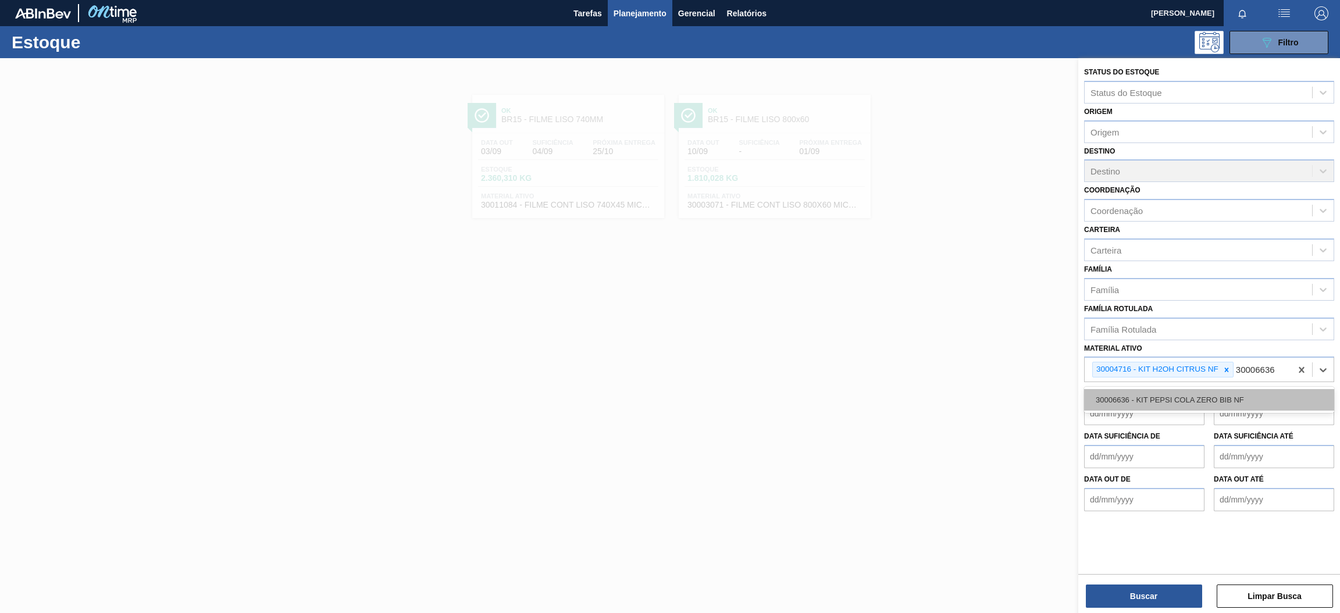
click at [1209, 401] on div "30006636 - KIT PEPSI COLA ZERO BIB NF" at bounding box center [1209, 400] width 250 height 22
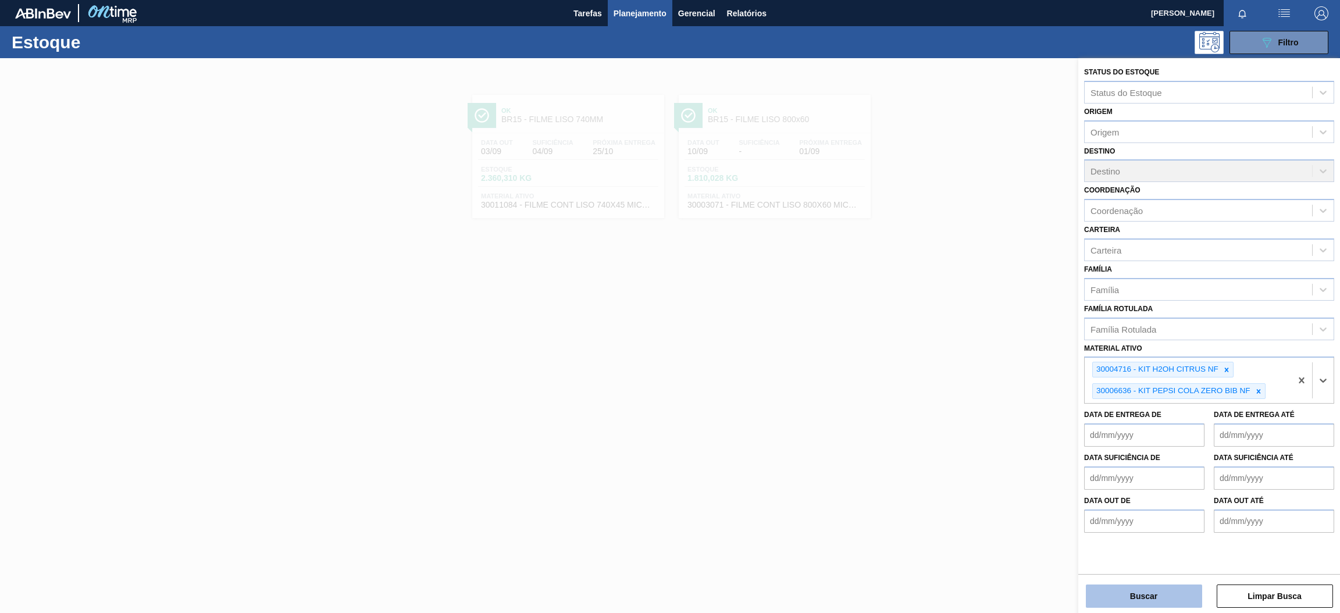
click at [1160, 597] on button "Buscar" at bounding box center [1144, 596] width 116 height 23
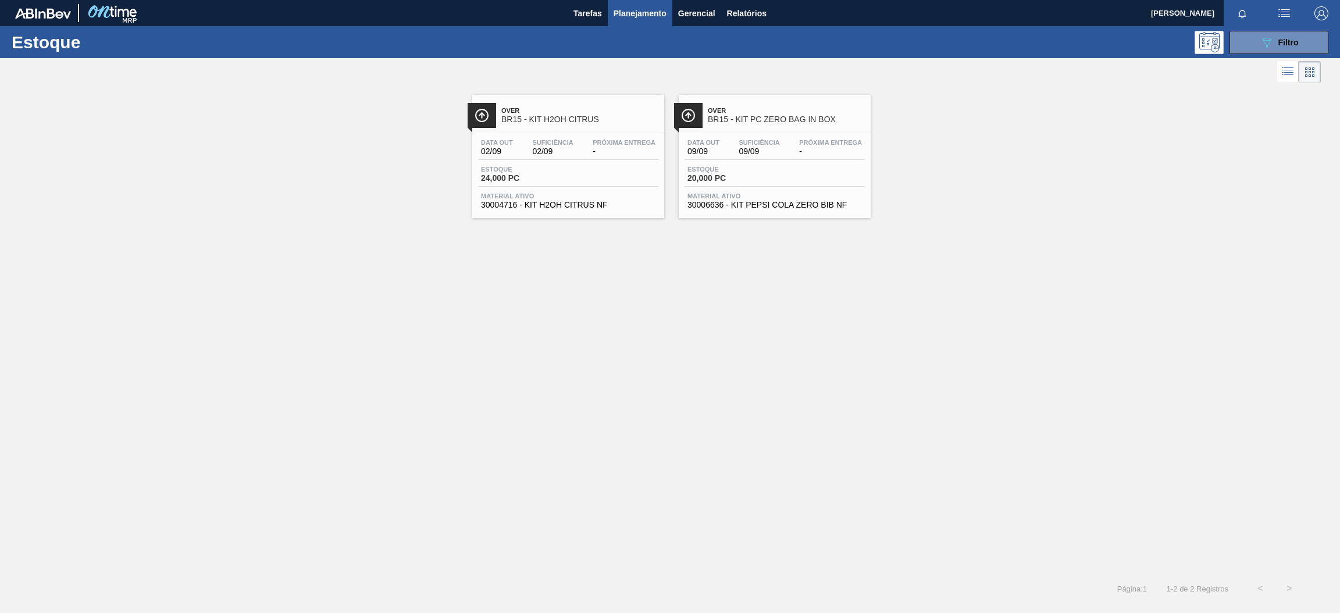
click at [607, 178] on div "Estoque 24,000 PC" at bounding box center [568, 176] width 180 height 21
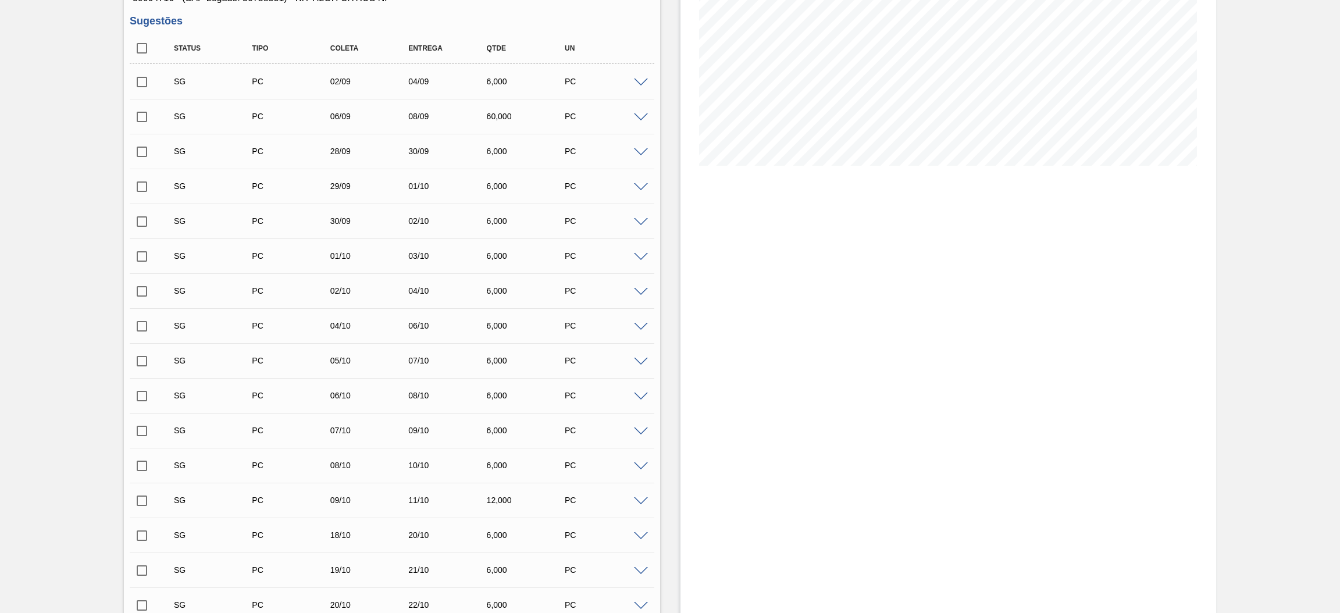
scroll to position [436, 0]
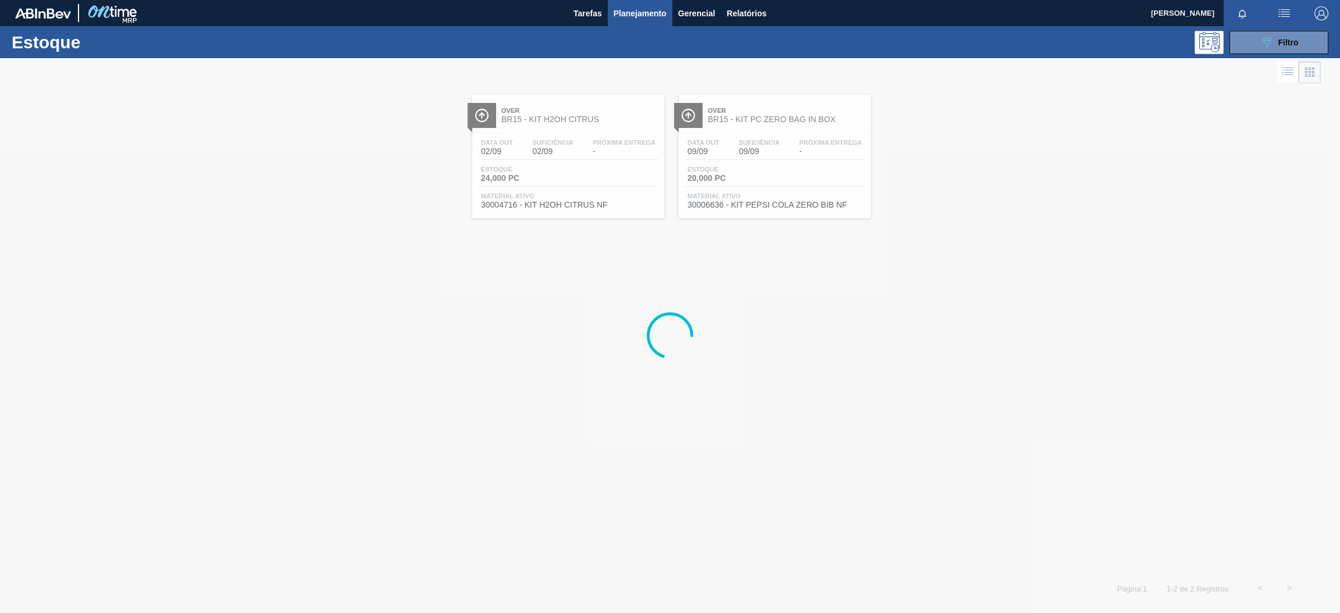
click at [809, 146] on div at bounding box center [670, 335] width 1340 height 555
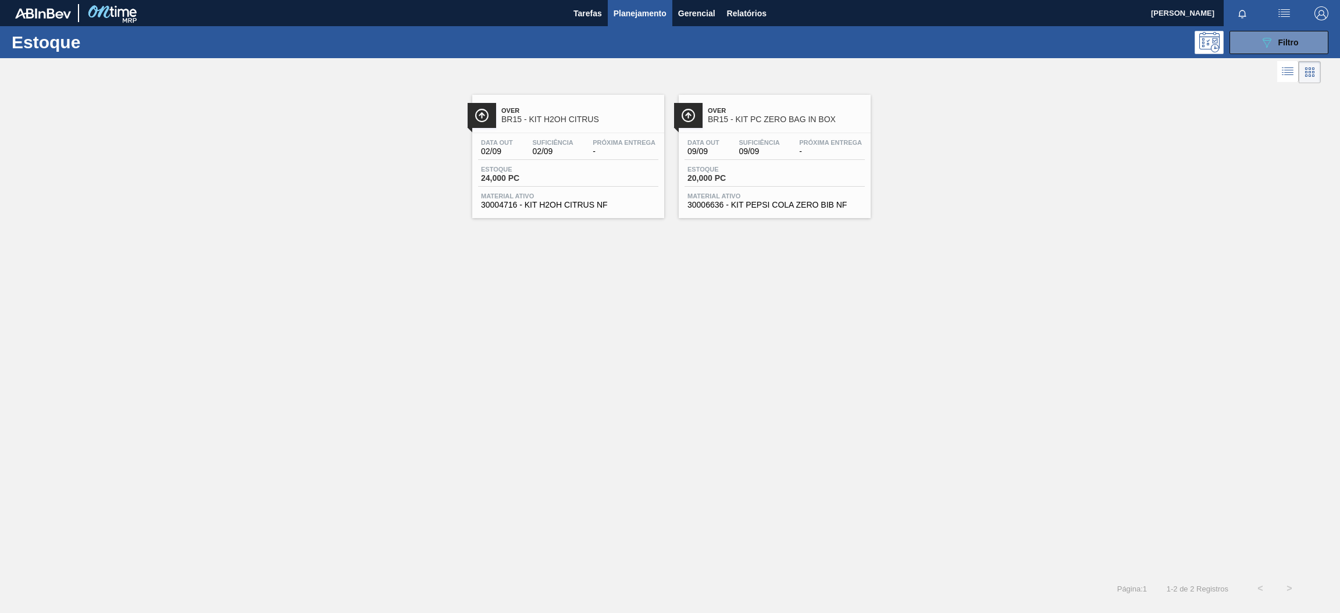
click at [777, 129] on div "Over BR15 - KIT PC ZERO BAG IN BOX Data out 09/09 Suficiência 09/09 Próxima Ent…" at bounding box center [775, 156] width 192 height 123
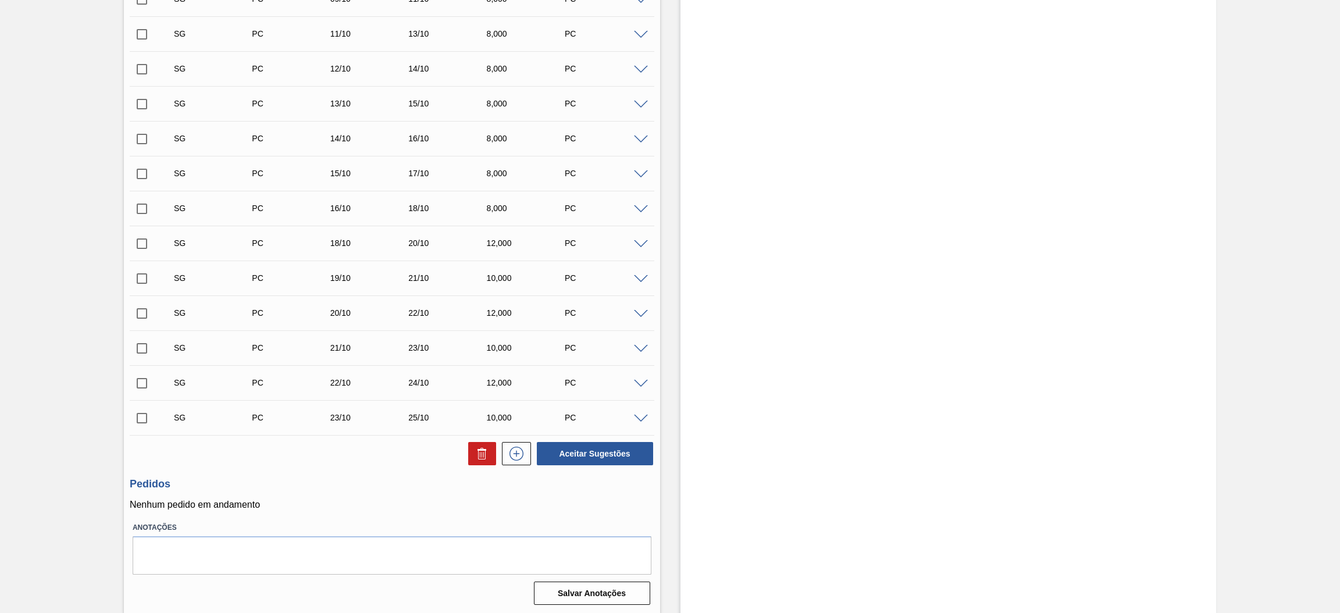
scroll to position [606, 0]
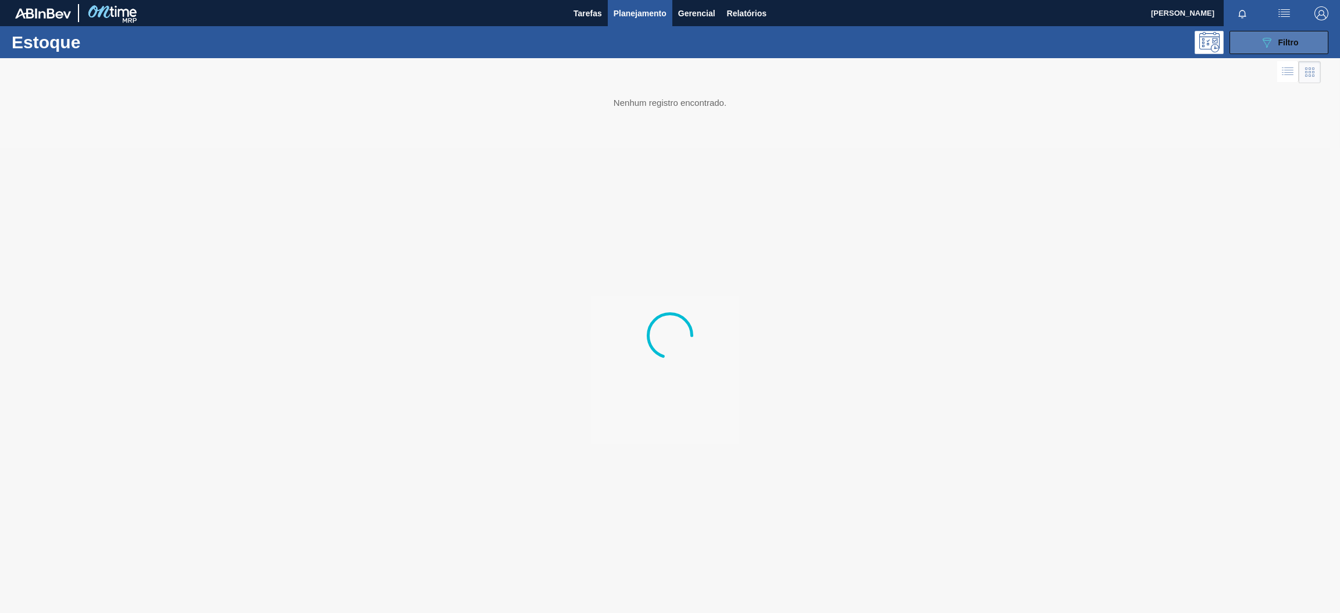
click at [1274, 54] on button "089F7B8B-B2A5-4AFE-B5C0-19BA573D28AC Filtro" at bounding box center [1279, 42] width 99 height 23
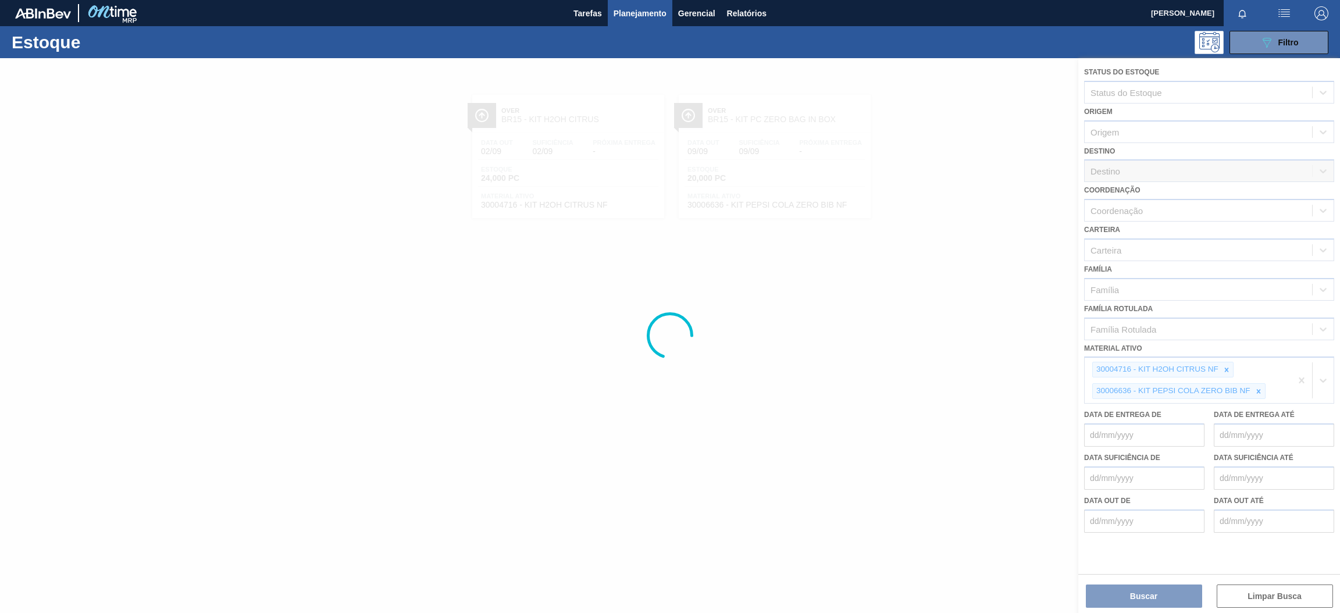
click at [1299, 380] on div at bounding box center [670, 335] width 1340 height 555
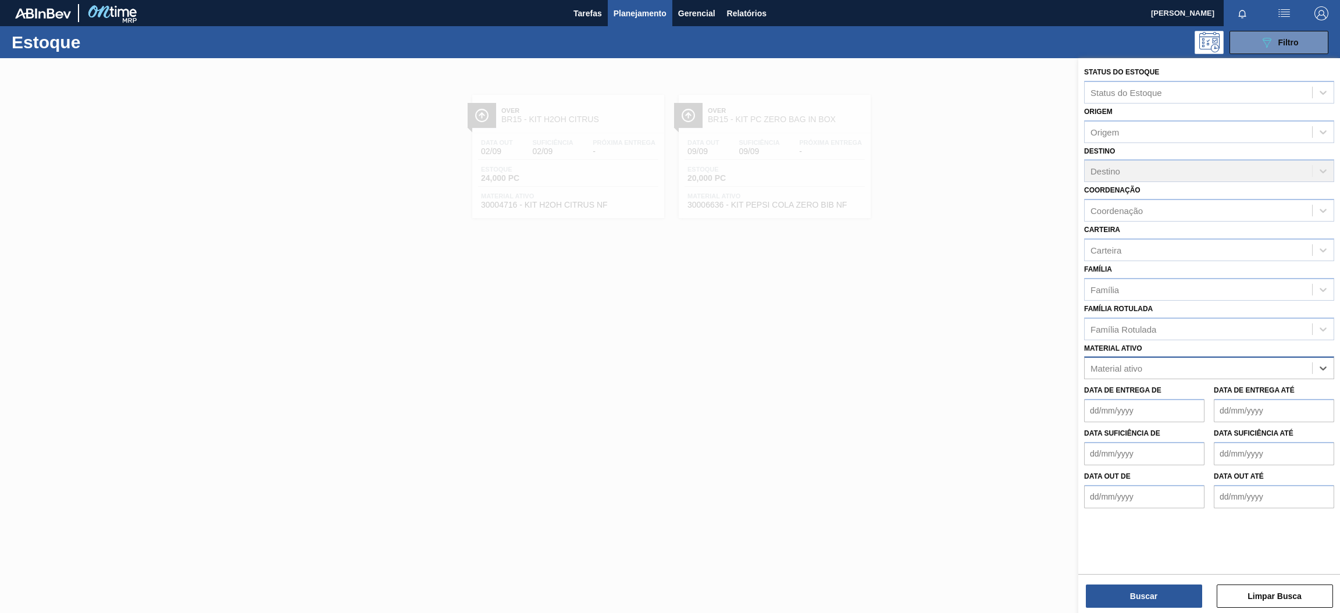
paste ativo "30034296"
type ativo "30034296"
click at [1196, 399] on div "30034296 - ROT PLAST 2L H GCAZ S CLAIM NIV25" at bounding box center [1209, 397] width 250 height 22
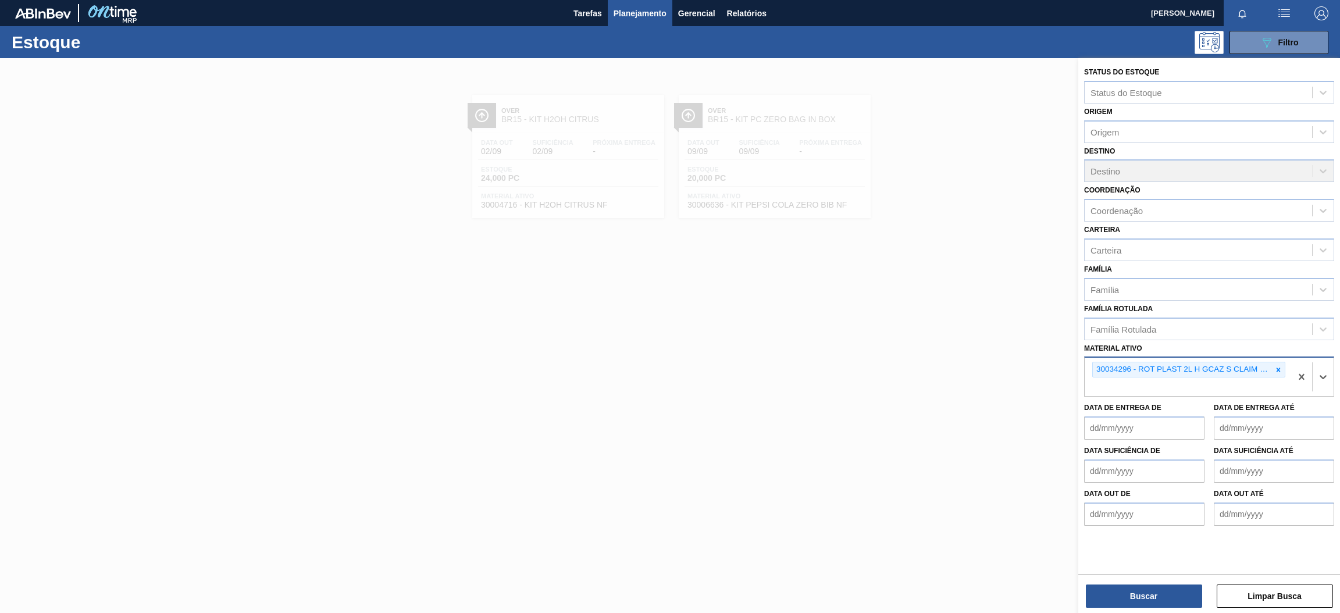
paste ativo "30034314"
type ativo "30034314"
click at [1137, 418] on div "30034314 - ROT PLAST 2L H GCA S CL NIV25" at bounding box center [1209, 415] width 250 height 22
paste ativo "30034299"
type ativo "30034299"
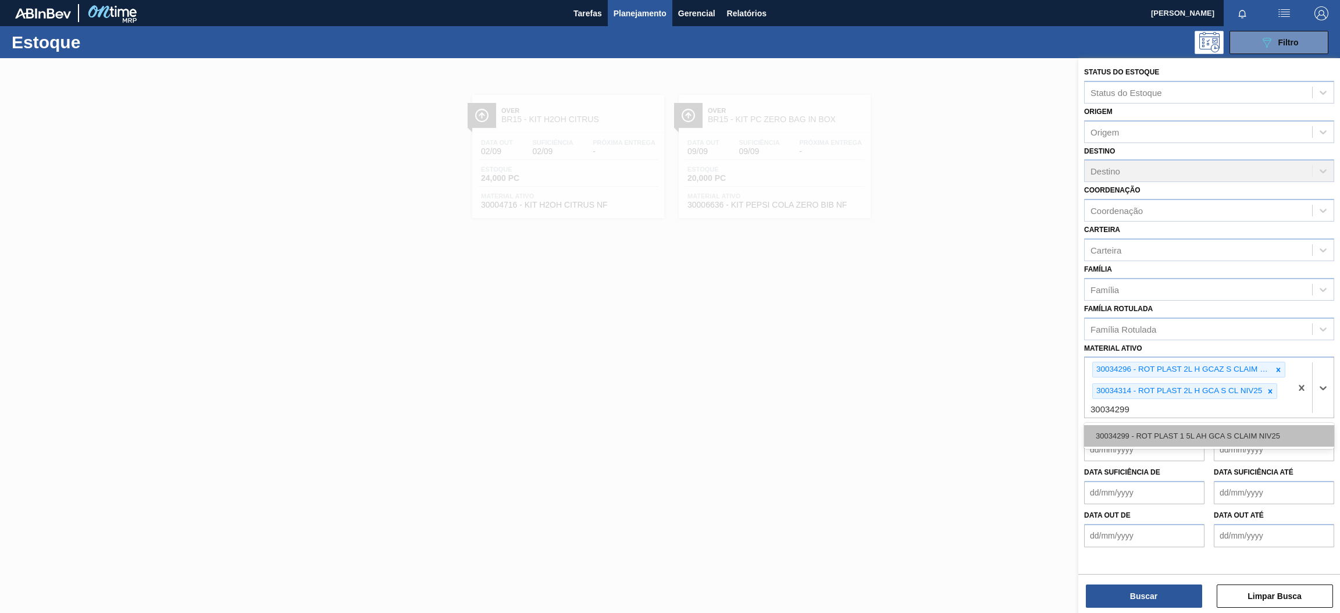
click at [1245, 439] on div "30034299 - ROT PLAST 1 5L AH GCA S CLAIM NIV25" at bounding box center [1209, 436] width 250 height 22
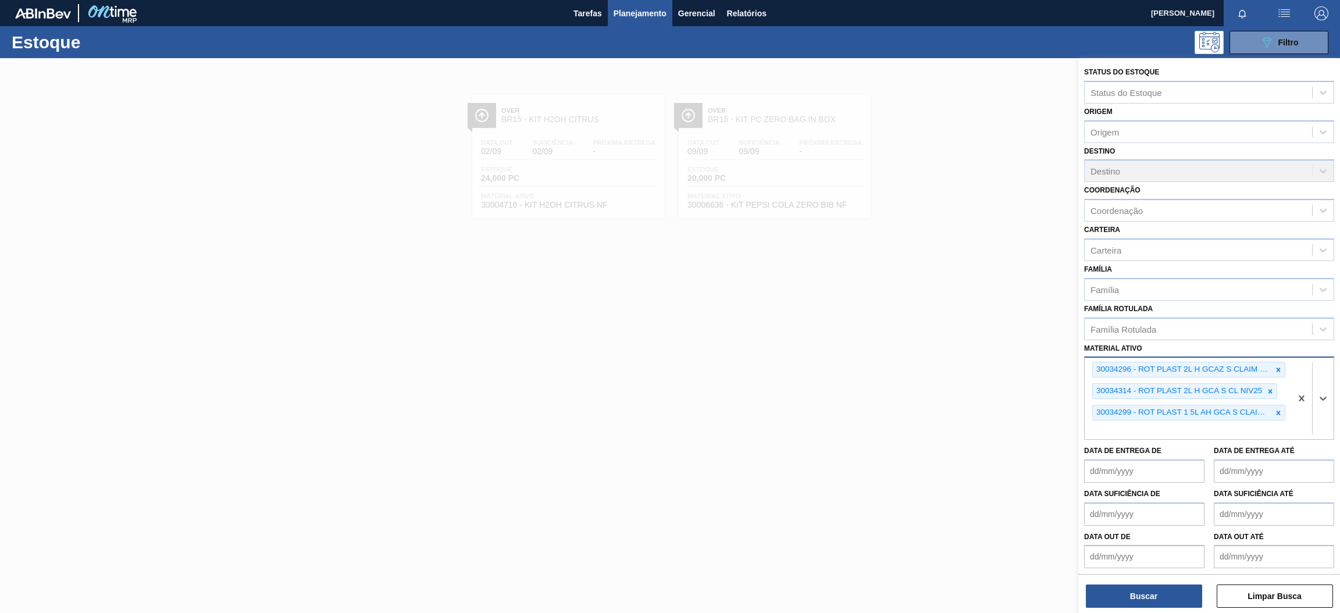
paste ativo "30034318"
type ativo "30034318"
click at [1199, 451] on div "30034318 - ROT PLAST 15L AH GCA ZERO S CL NIV25" at bounding box center [1209, 458] width 250 height 22
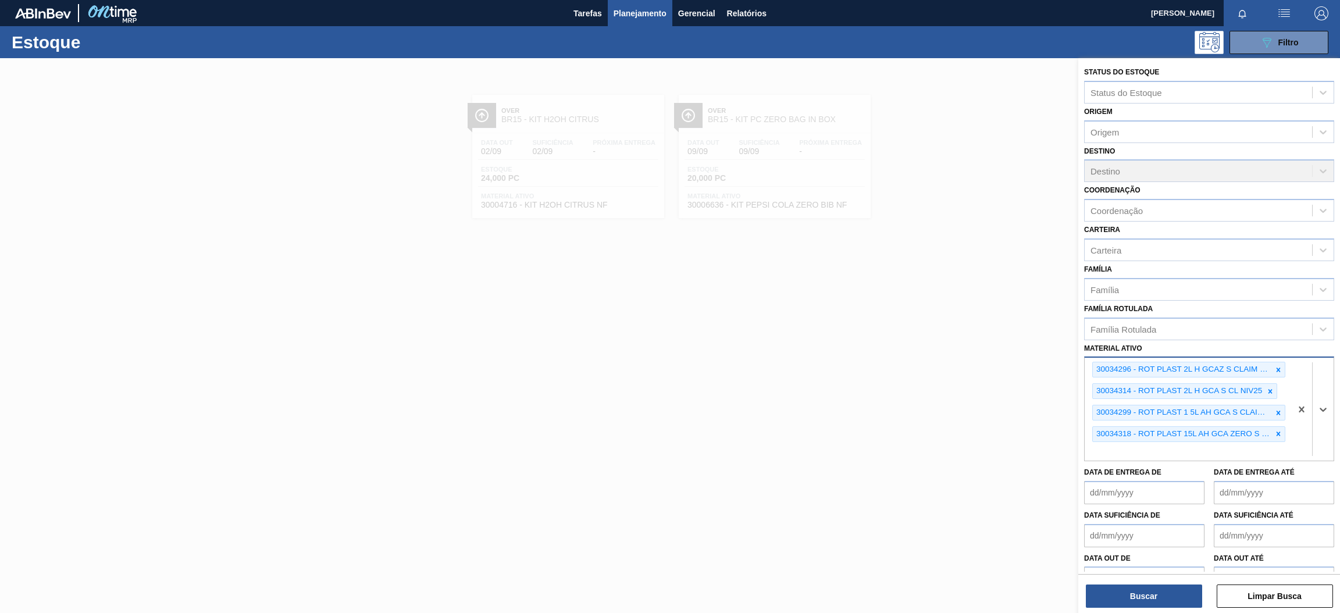
paste ativo "30034305"
type ativo "30034305"
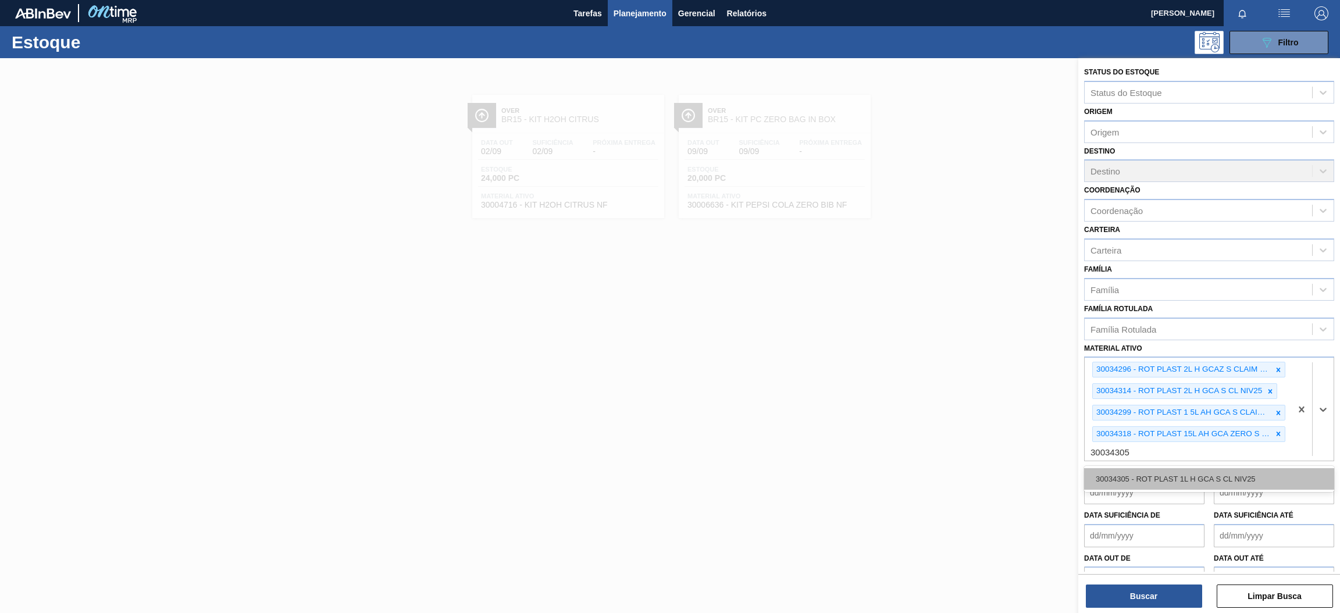
click at [1159, 479] on div "30034305 - ROT PLAST 1L H GCA S CL NIV25" at bounding box center [1209, 479] width 250 height 22
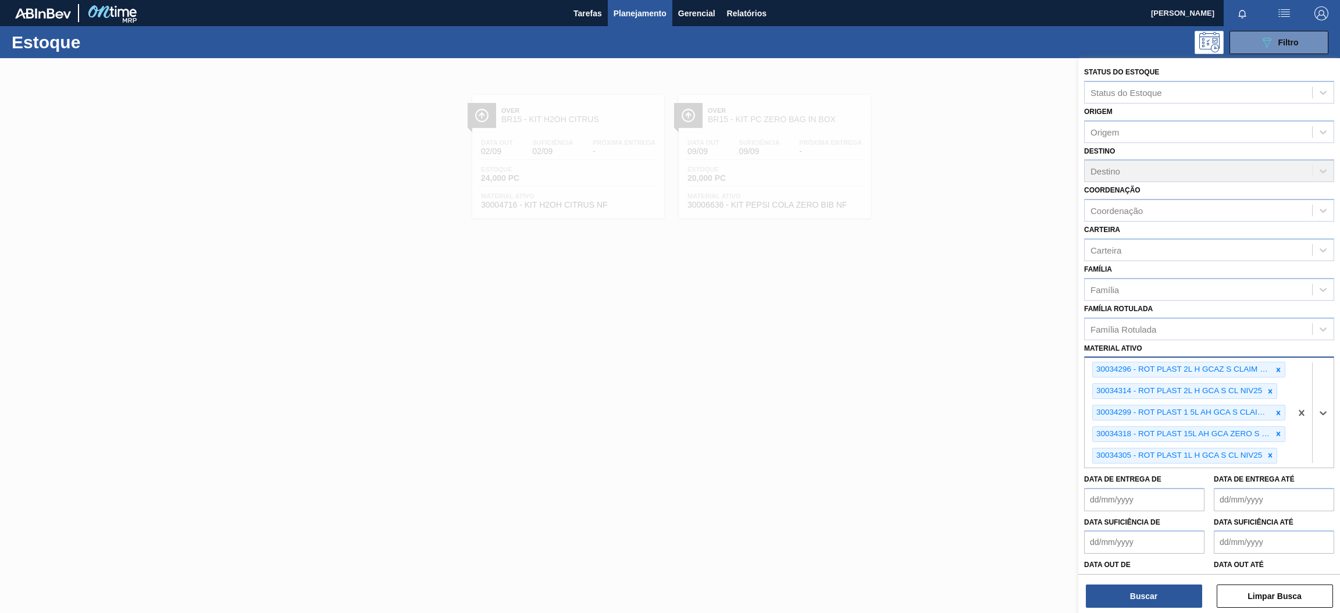
paste ativo "30003816"
type ativo "30003816"
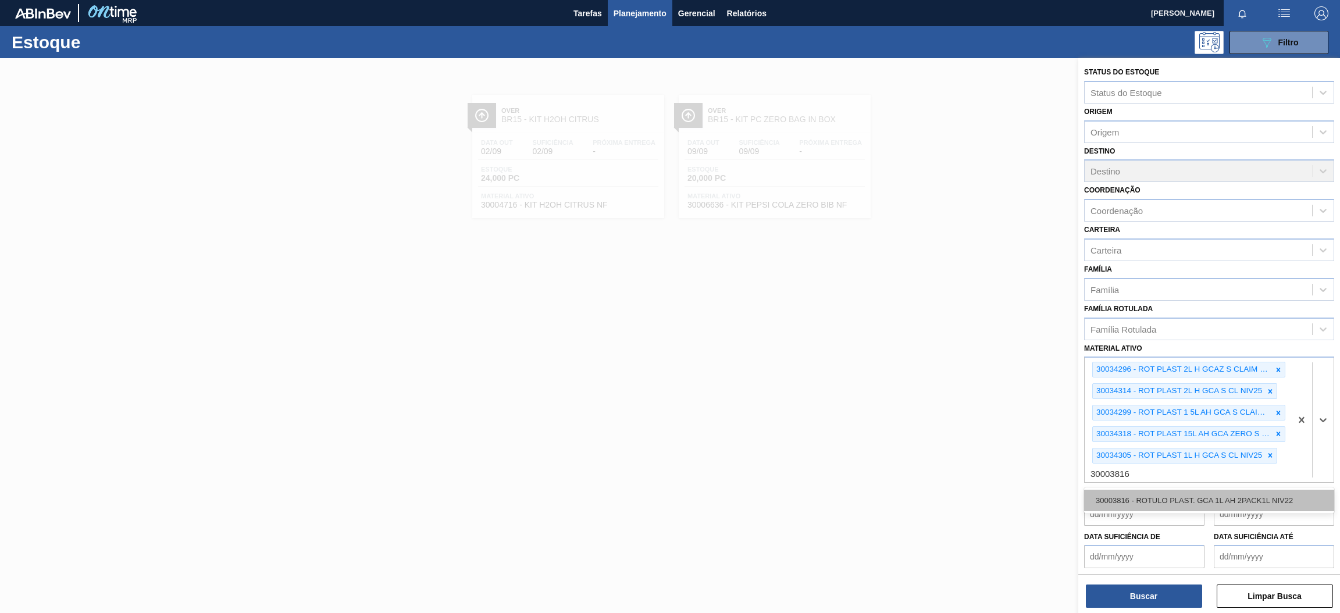
click at [1195, 504] on div "30003816 - ROTULO PLAST. GCA 1L AH 2PACK1L NIV22" at bounding box center [1209, 501] width 250 height 22
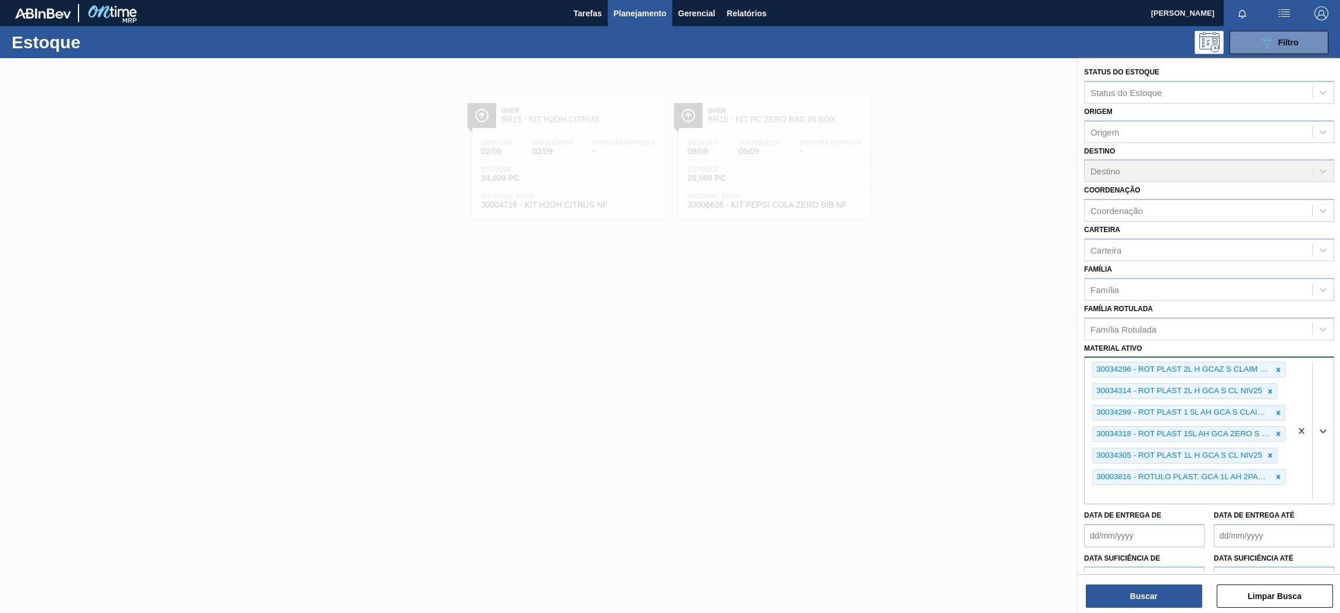
paste ativo "30017330"
type ativo "30017330"
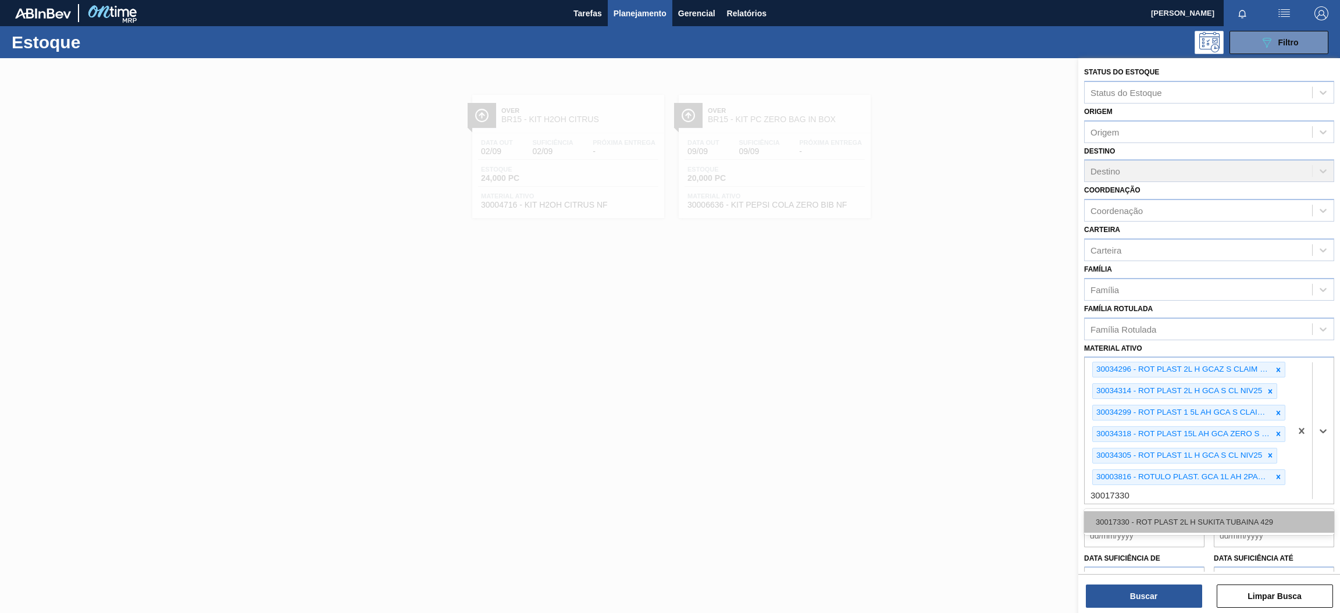
click at [1178, 519] on div "30017330 - ROT PLAST 2L H SUKITA TUBAINA 429" at bounding box center [1209, 522] width 250 height 22
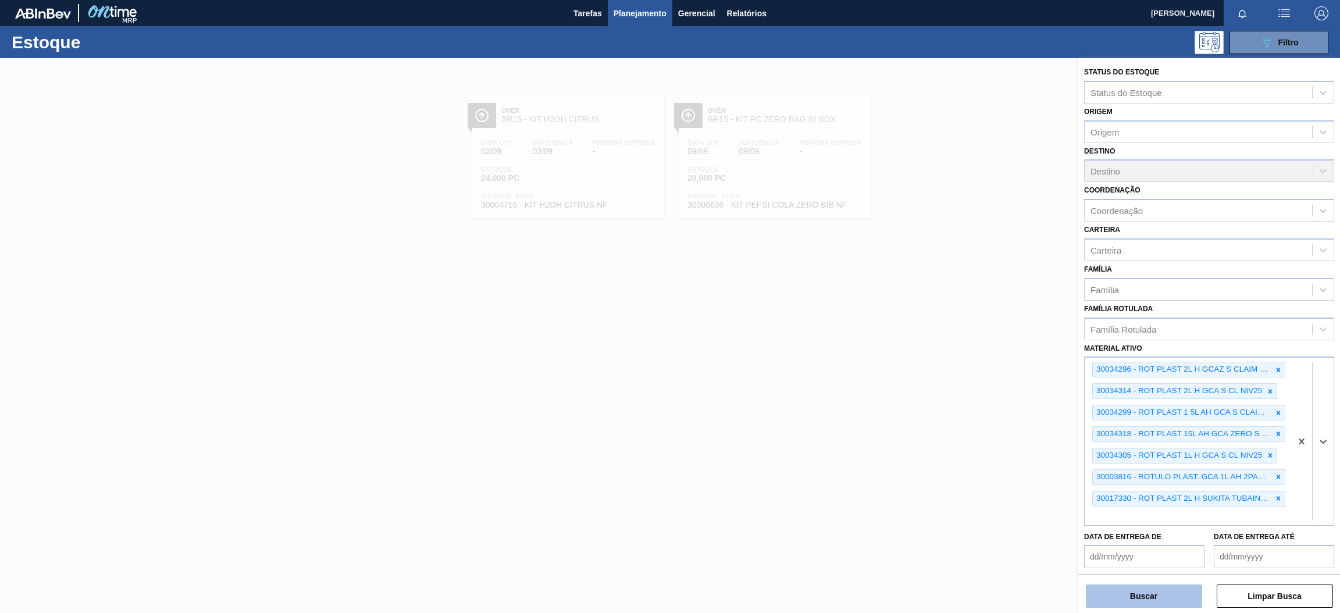
click at [1153, 602] on button "Buscar" at bounding box center [1144, 596] width 116 height 23
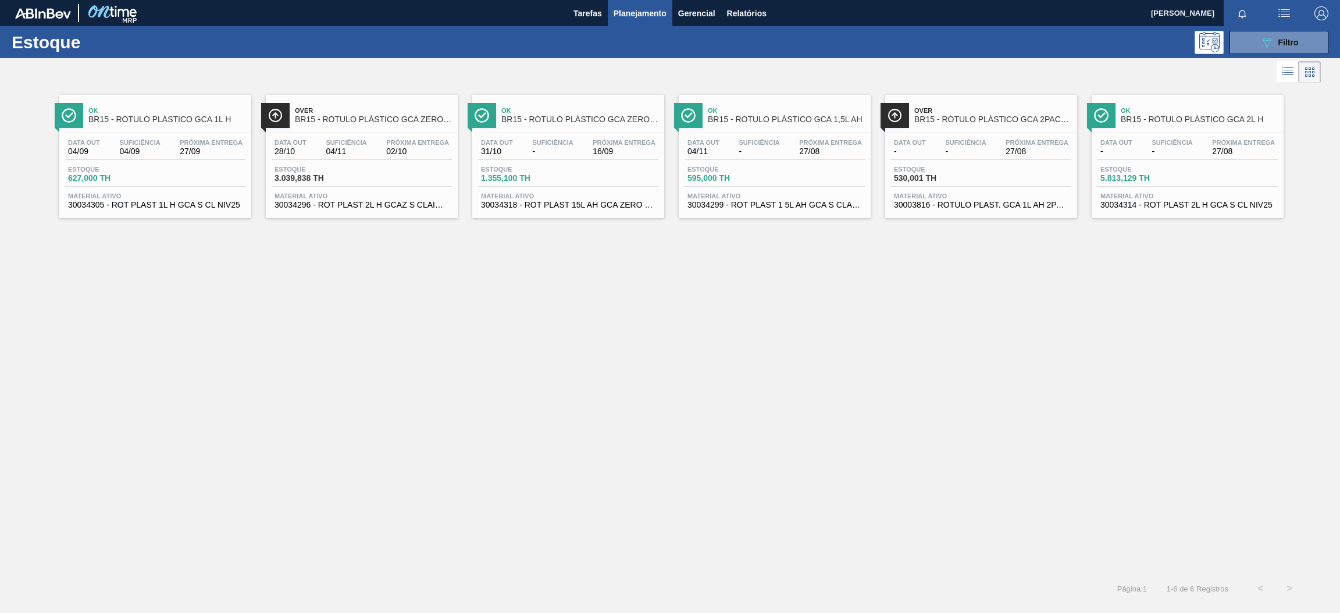
click at [170, 153] on div "Data out 04/09 Suficiência 04/09 Próxima Entrega 27/09" at bounding box center [155, 149] width 180 height 21
click at [418, 155] on span "02/10" at bounding box center [417, 151] width 63 height 9
click at [1209, 178] on div "Estoque 5.813,129 TH" at bounding box center [1188, 176] width 180 height 21
click at [756, 174] on span "595,000 TH" at bounding box center [728, 178] width 81 height 9
click at [580, 173] on div "Estoque 1.355,100 TH" at bounding box center [568, 176] width 180 height 21
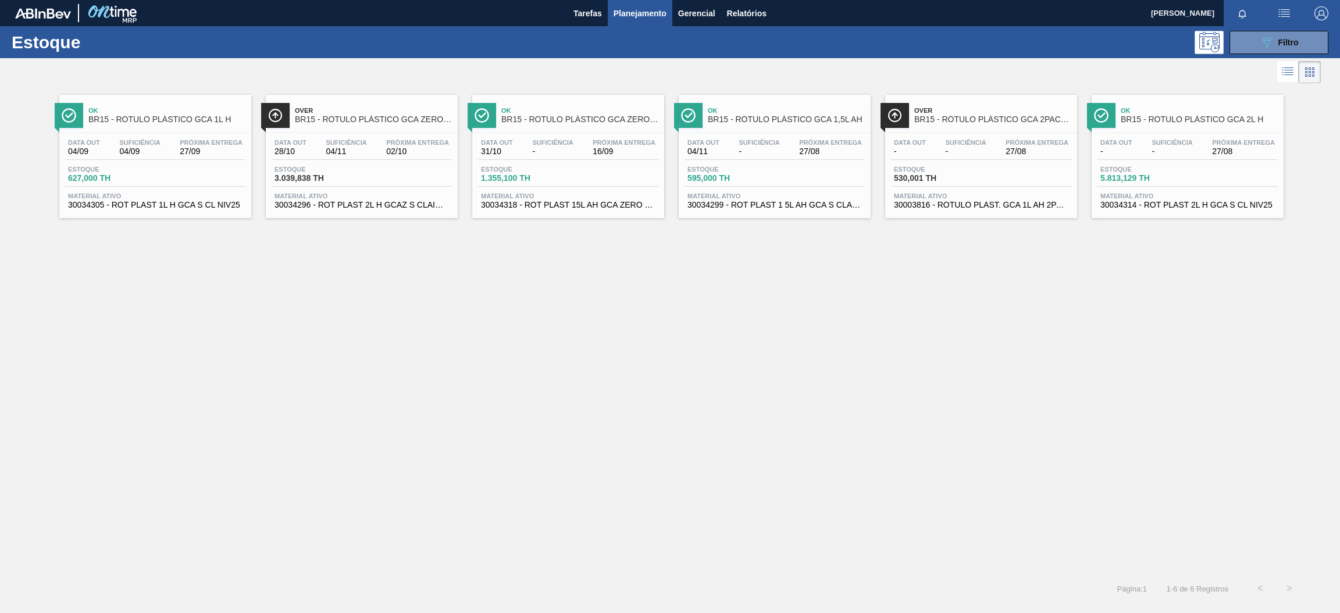
click at [975, 176] on span "530,001 TH" at bounding box center [934, 178] width 81 height 9
click at [1174, 195] on span "Material ativo" at bounding box center [1187, 196] width 174 height 7
